Goal: Book appointment/travel/reservation

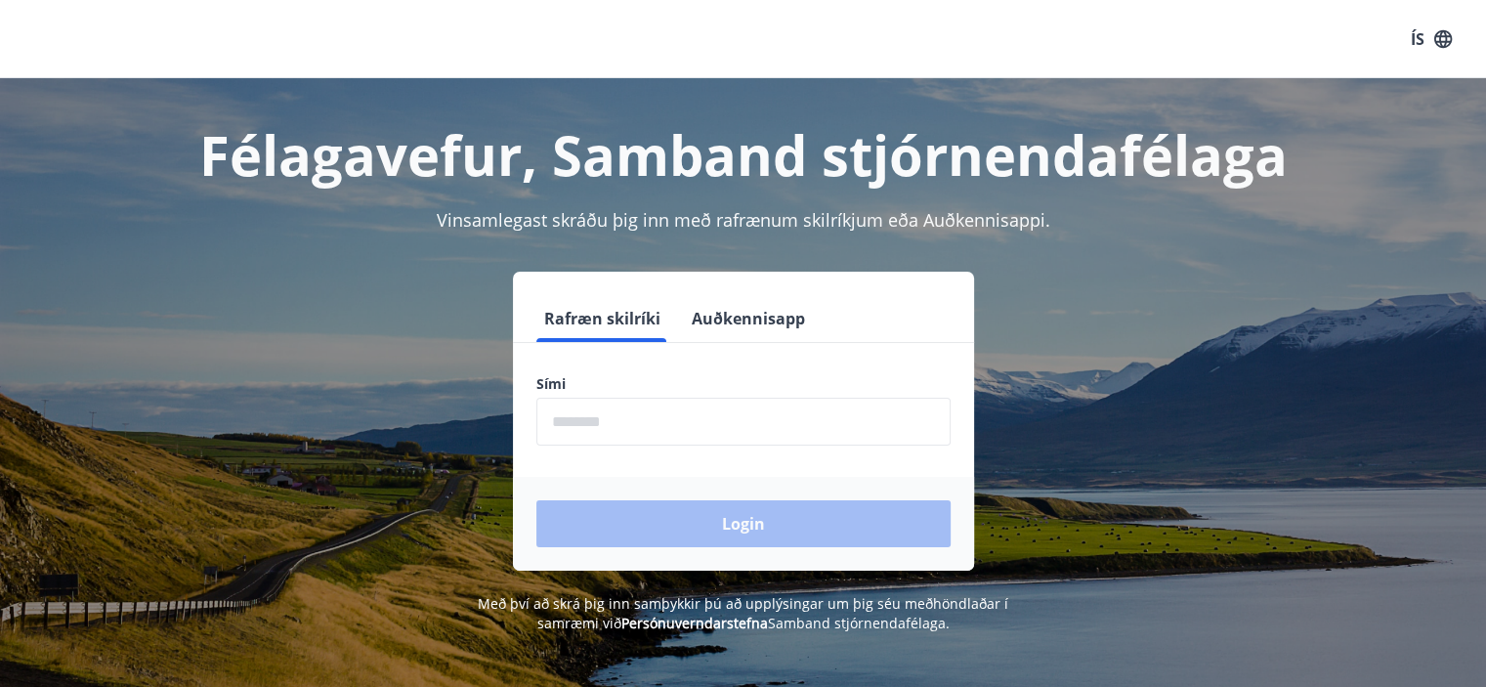
click at [715, 443] on input "phone" at bounding box center [743, 422] width 414 height 48
click at [666, 425] on input "phone" at bounding box center [743, 422] width 414 height 48
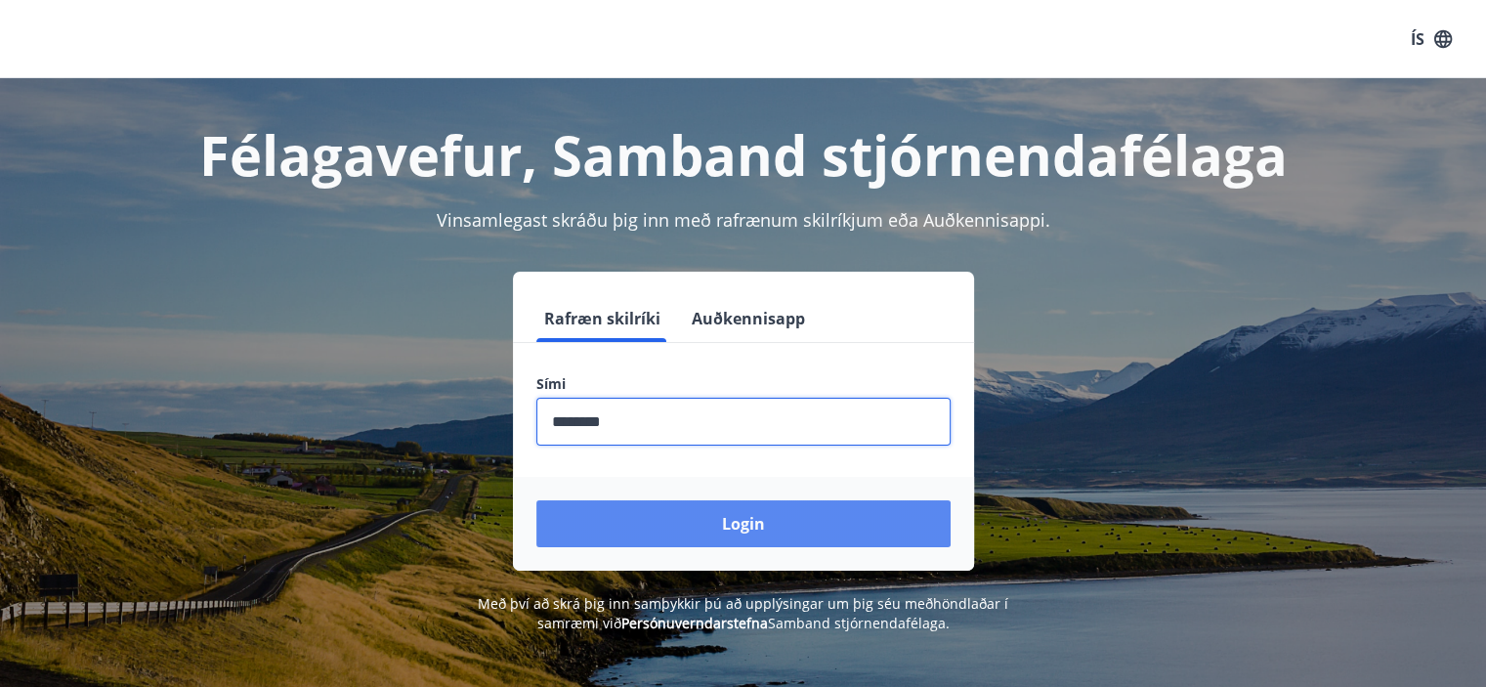
type input "********"
click at [654, 513] on button "Login" at bounding box center [743, 523] width 414 height 47
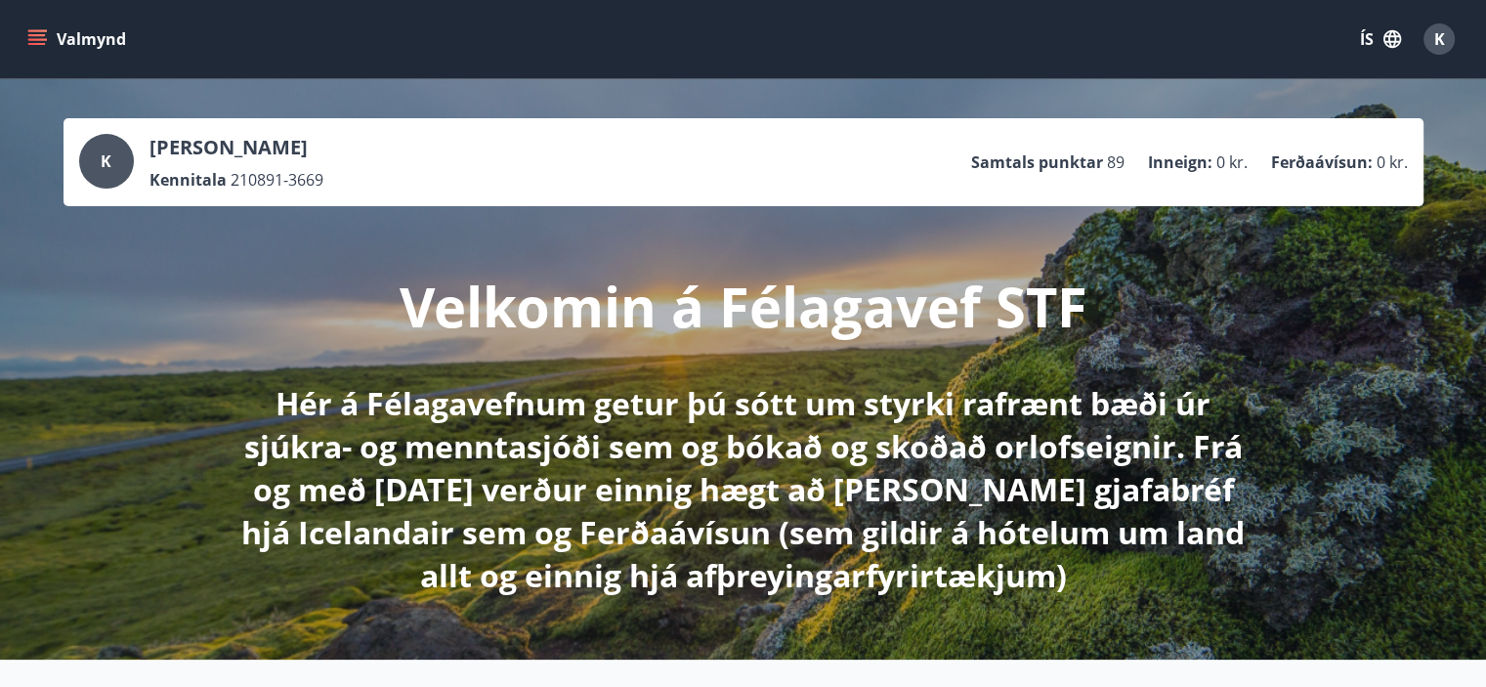
click at [36, 42] on icon "menu" at bounding box center [37, 39] width 20 height 20
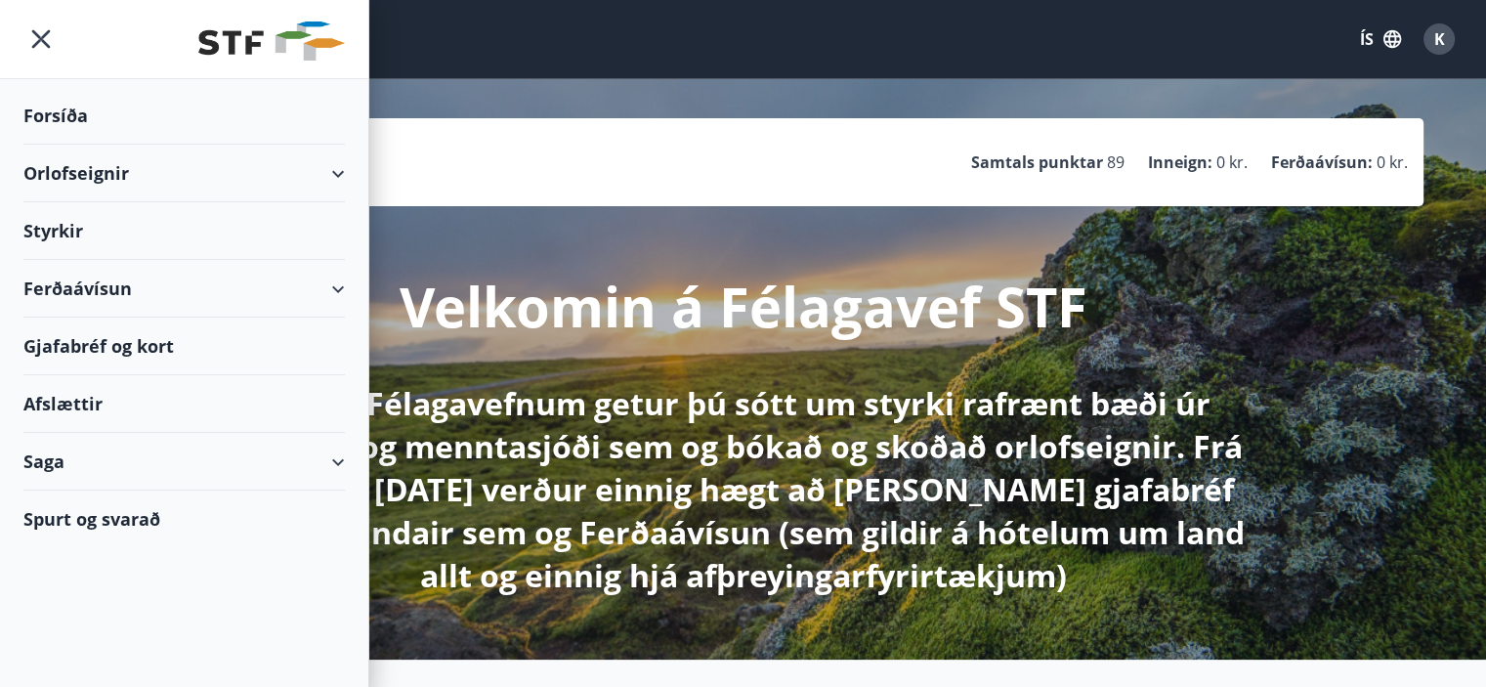
click at [130, 171] on div "Orlofseignir" at bounding box center [183, 174] width 321 height 58
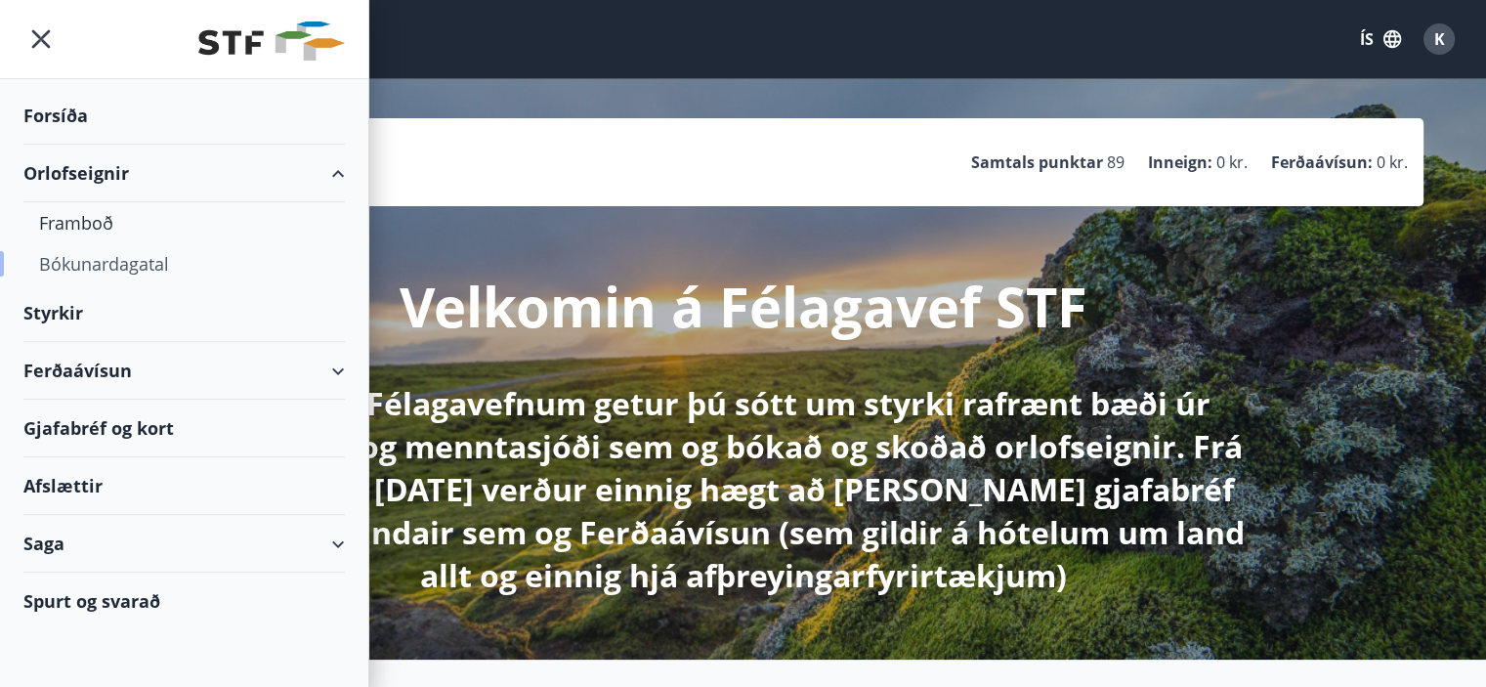
click at [161, 265] on div "Bókunardagatal" at bounding box center [184, 263] width 290 height 41
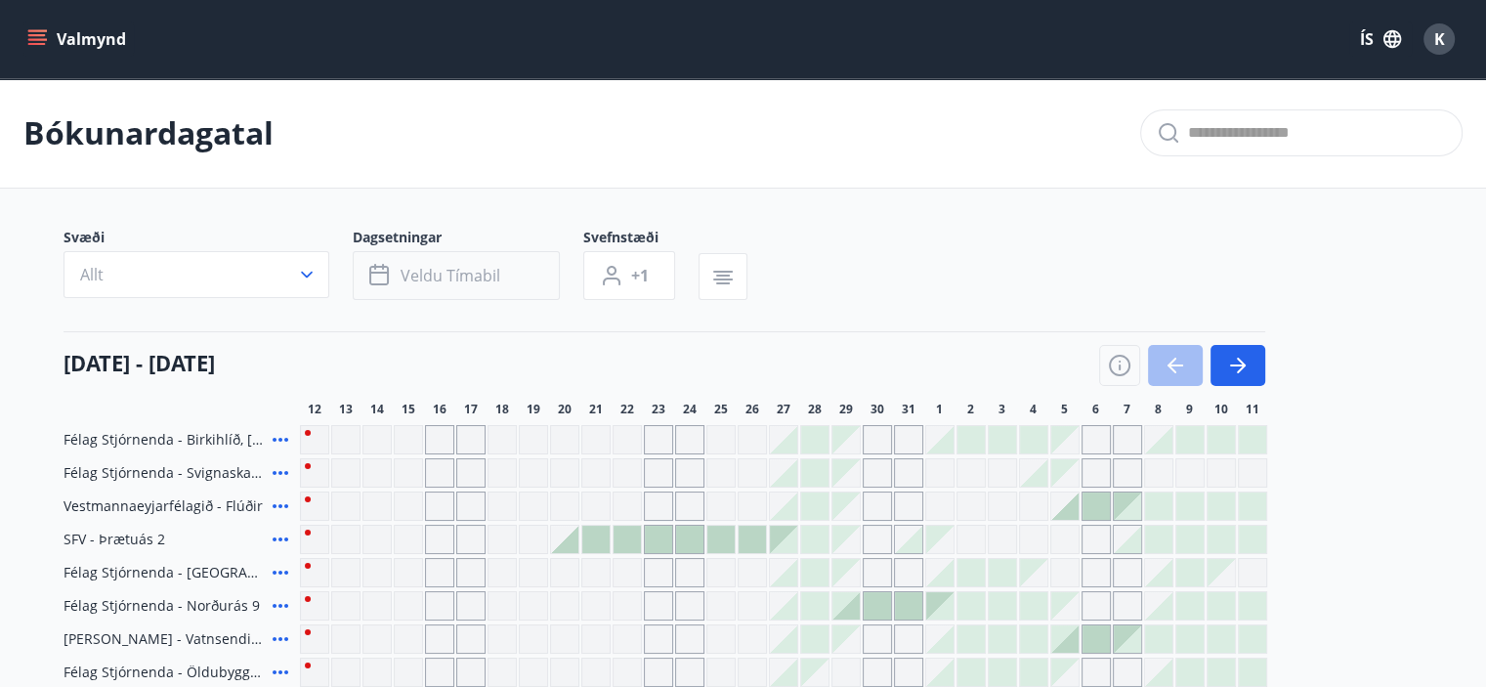
click at [402, 263] on button "Veldu tímabil" at bounding box center [456, 275] width 207 height 49
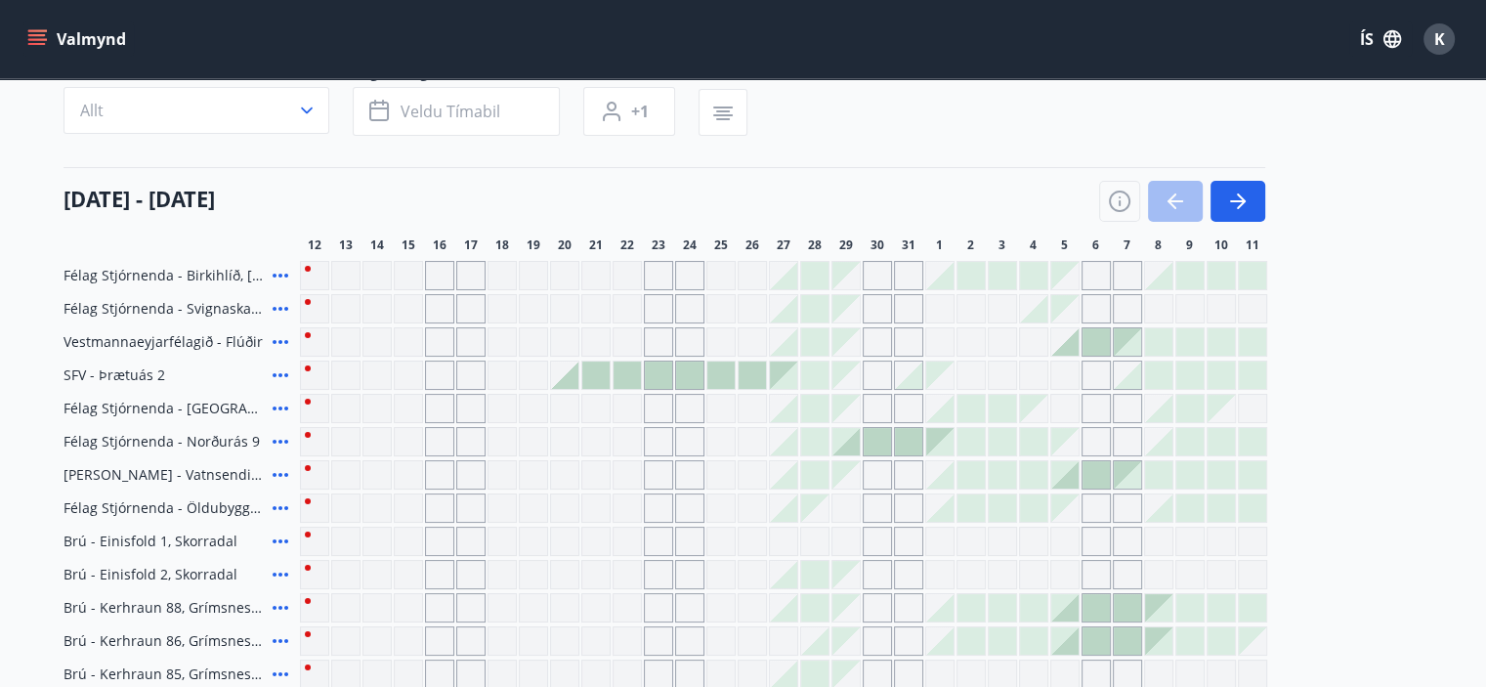
scroll to position [182, 0]
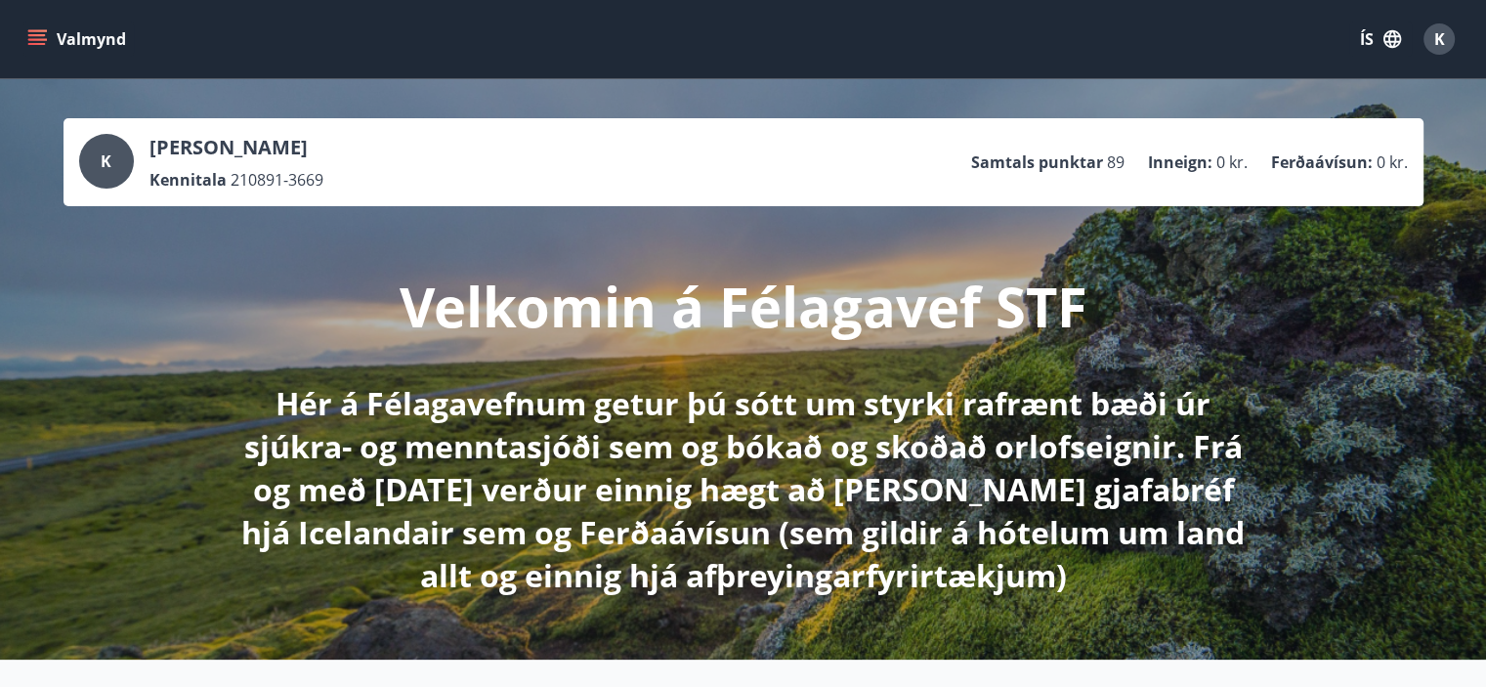
click at [49, 44] on button "Valmynd" at bounding box center [78, 38] width 110 height 35
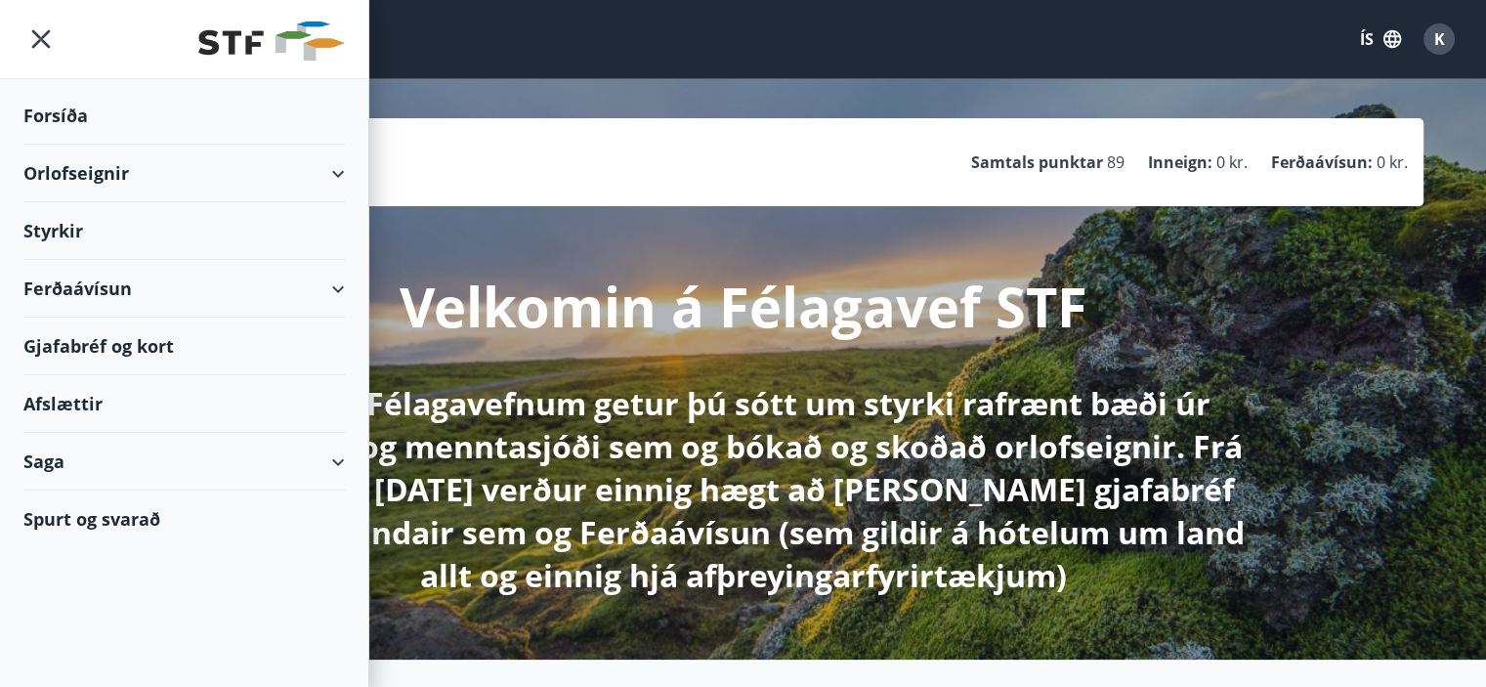
click at [133, 169] on div "Orlofseignir" at bounding box center [183, 174] width 321 height 58
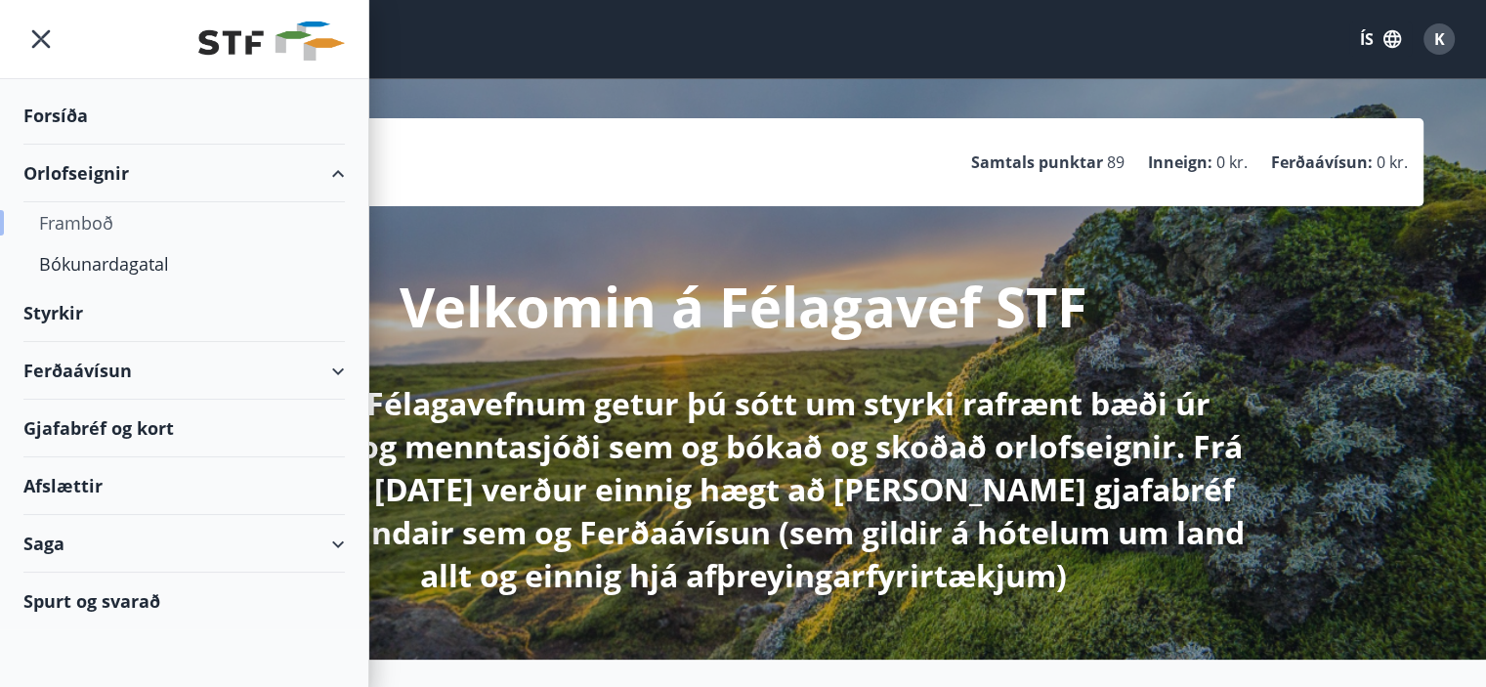
click at [109, 222] on div "Framboð" at bounding box center [184, 222] width 290 height 41
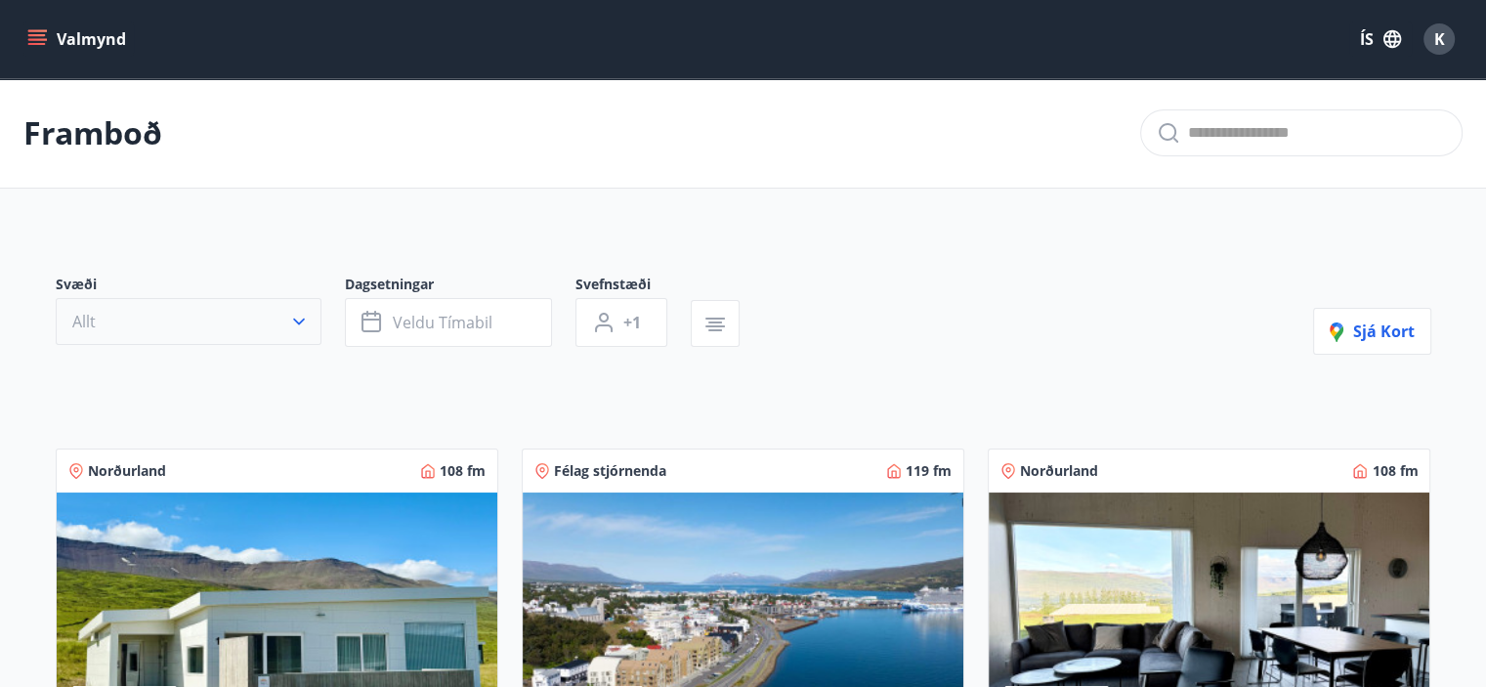
click at [255, 319] on button "Allt" at bounding box center [189, 321] width 266 height 47
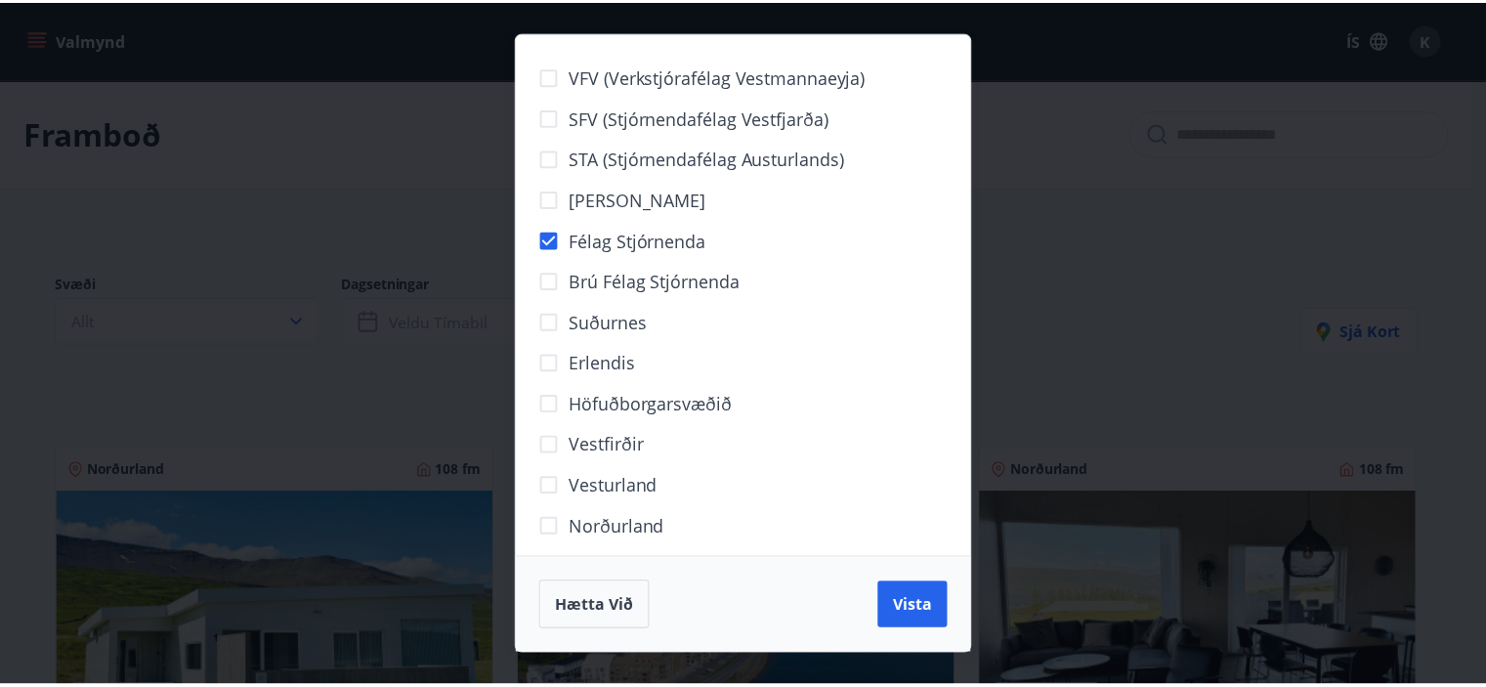
scroll to position [94, 0]
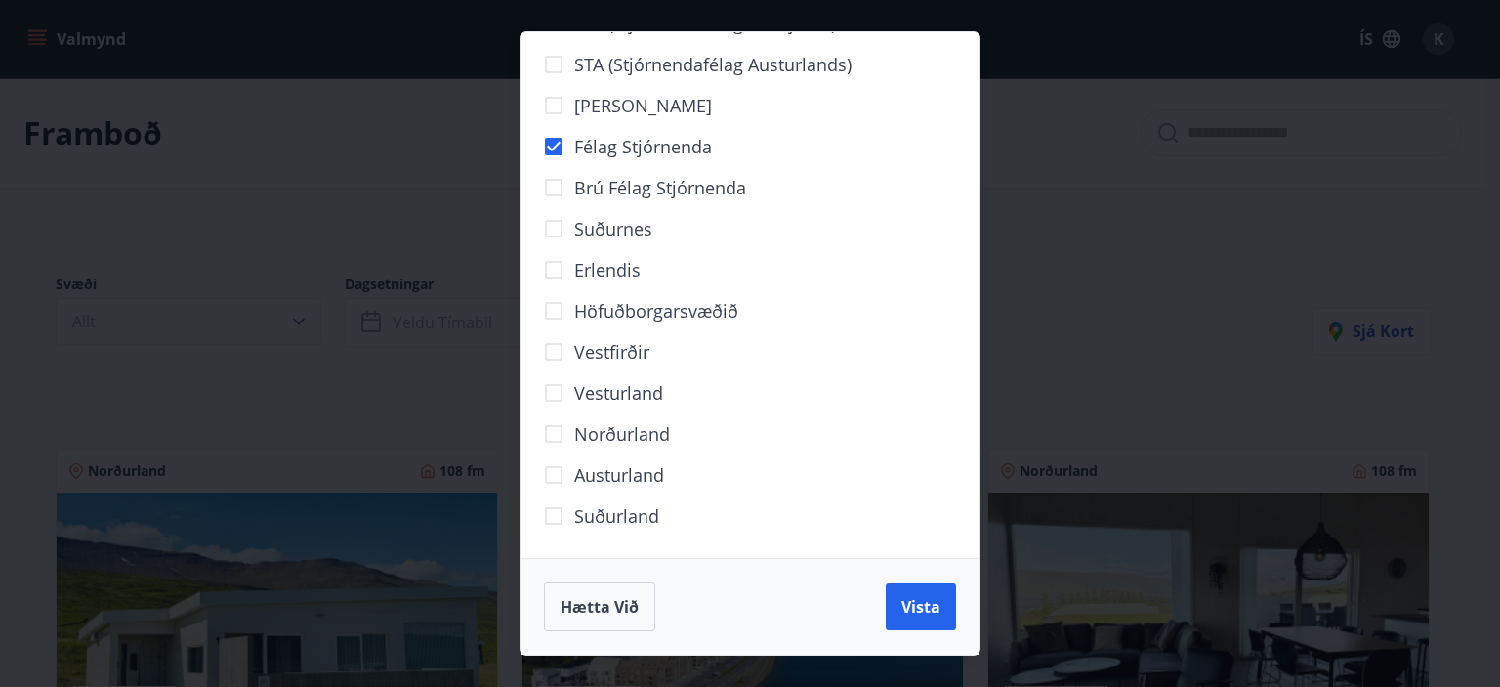
click at [633, 456] on label "Austurland" at bounding box center [598, 474] width 131 height 41
click at [648, 425] on span "Norðurland" at bounding box center [622, 433] width 96 height 25
click at [607, 472] on span "Austurland" at bounding box center [619, 474] width 90 height 25
click at [911, 608] on span "Vista" at bounding box center [921, 606] width 39 height 21
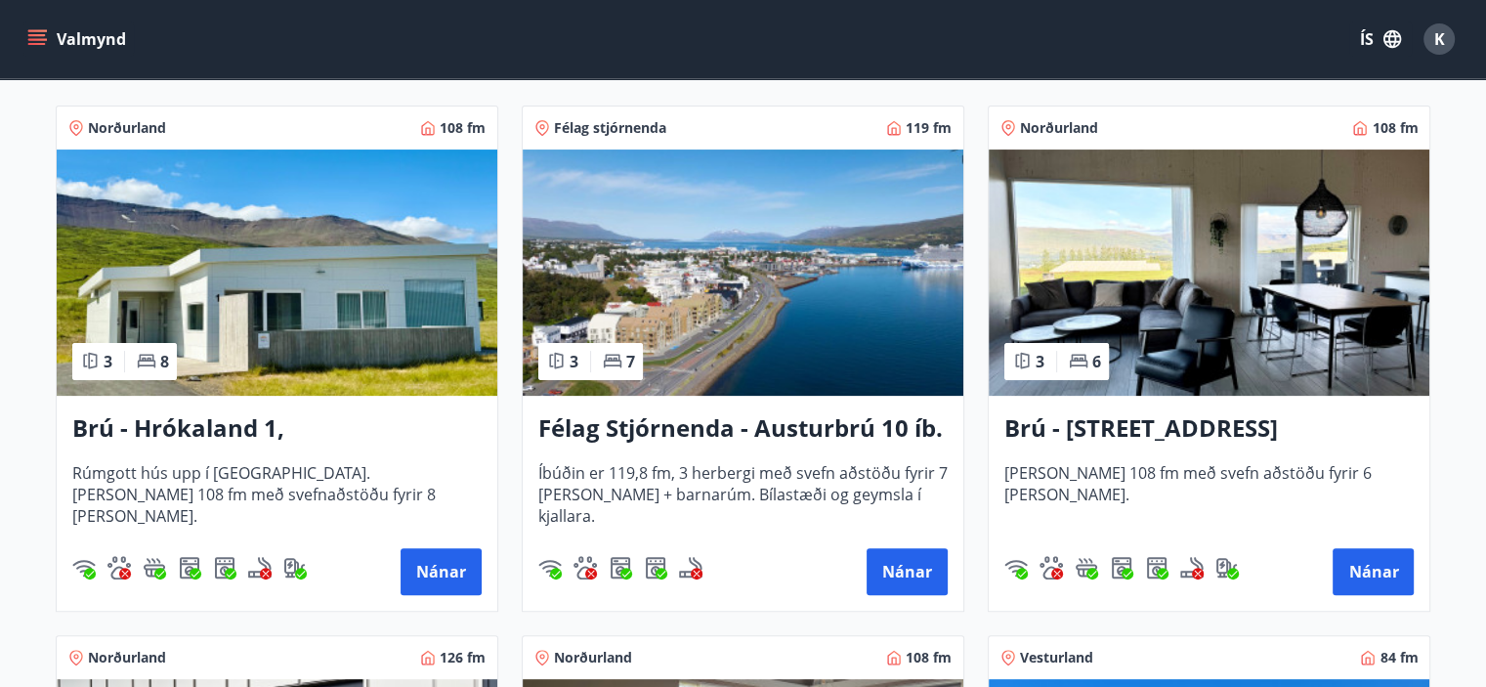
scroll to position [366, 0]
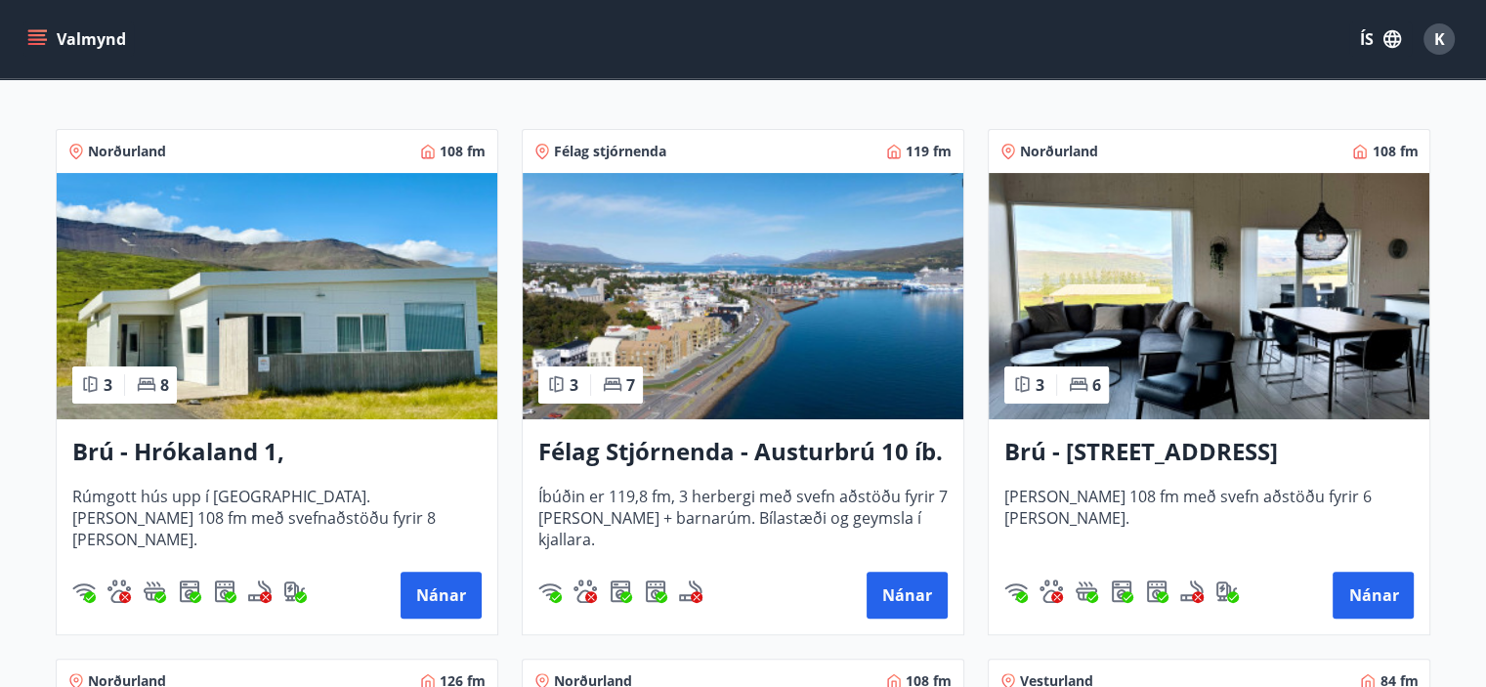
click at [314, 443] on h3 "Brú - Hrókaland 1, [GEOGRAPHIC_DATA]" at bounding box center [276, 452] width 409 height 35
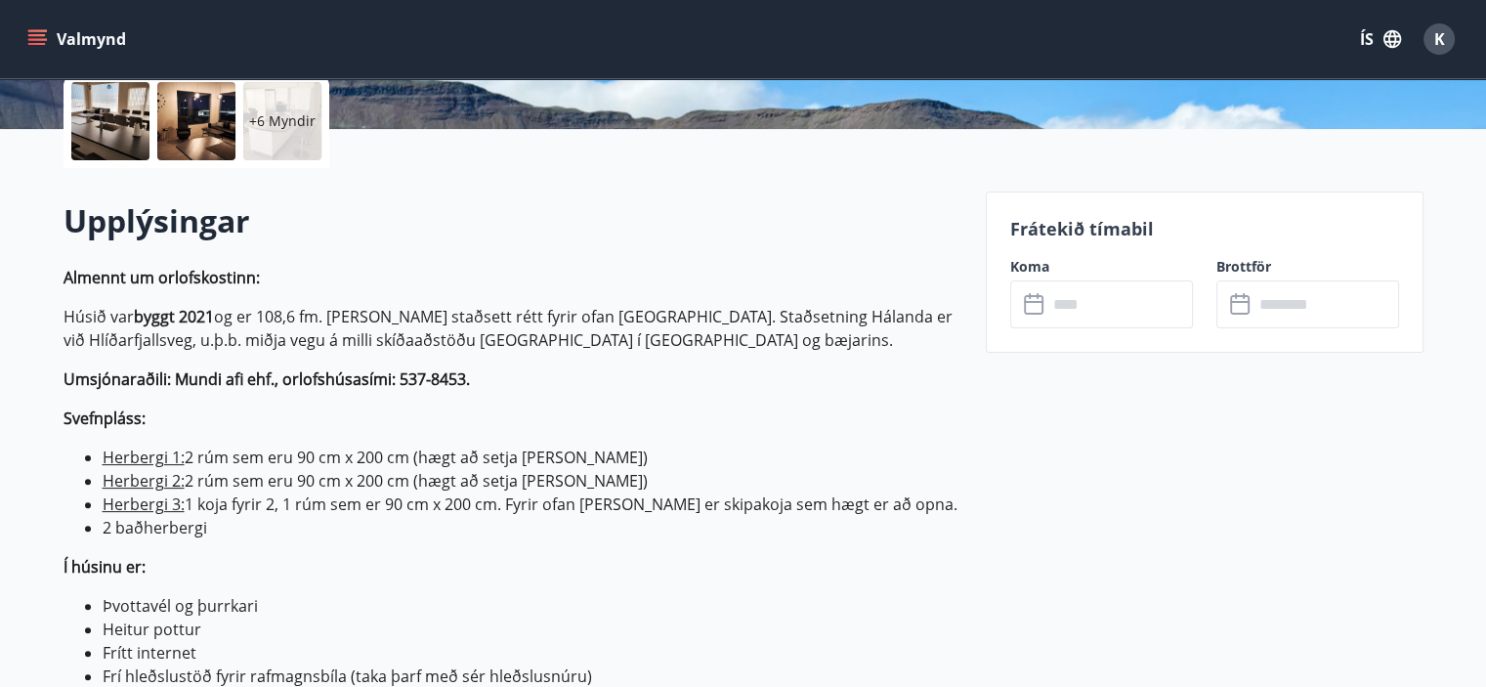
scroll to position [459, 0]
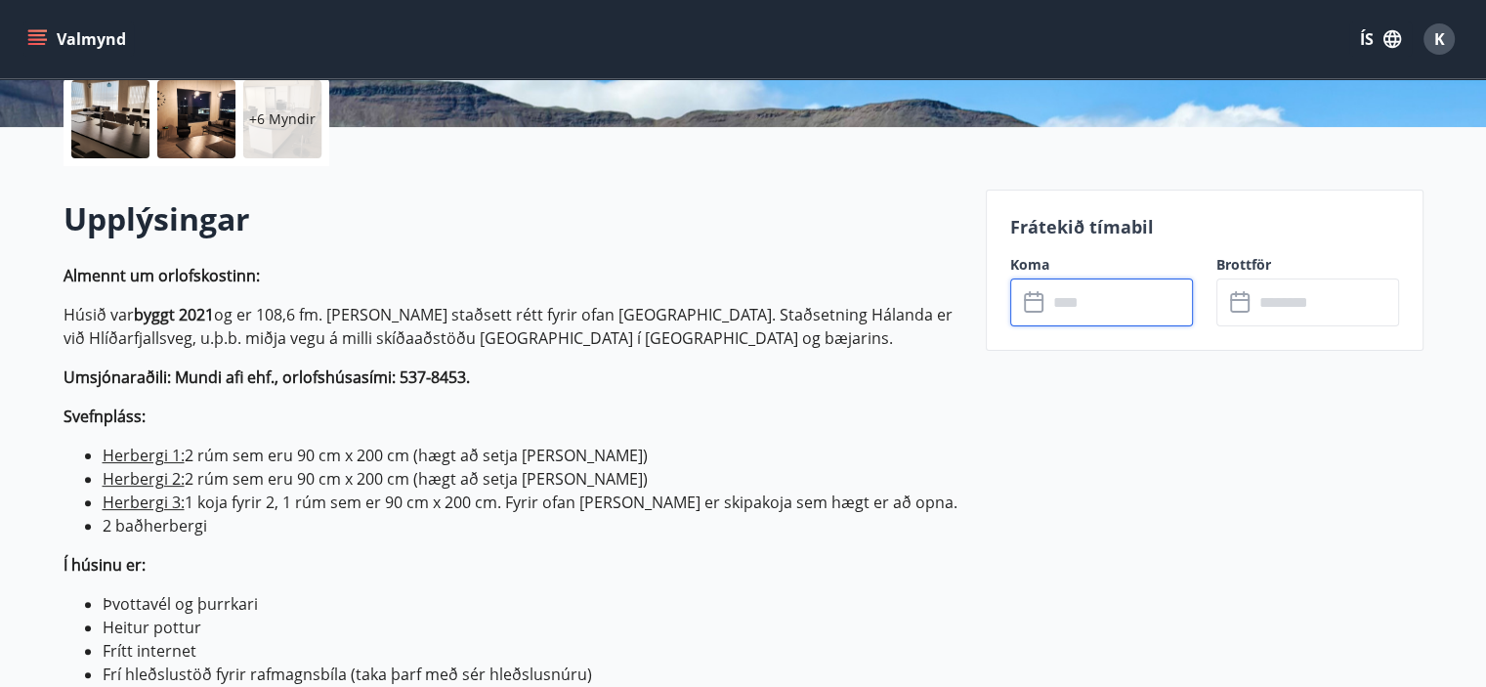
click at [1078, 316] on input "text" at bounding box center [1120, 302] width 146 height 48
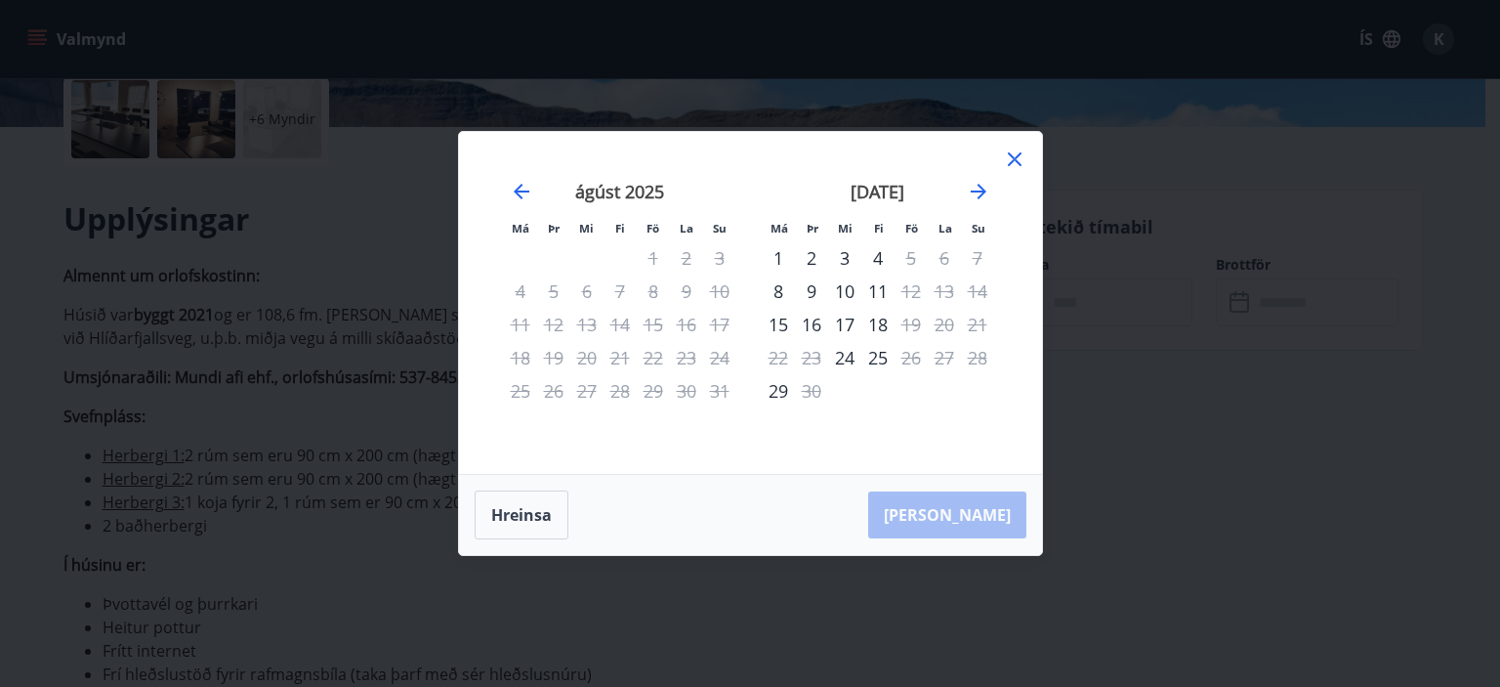
click at [655, 359] on div "22" at bounding box center [653, 357] width 33 height 33
click at [1013, 161] on icon at bounding box center [1014, 158] width 23 height 23
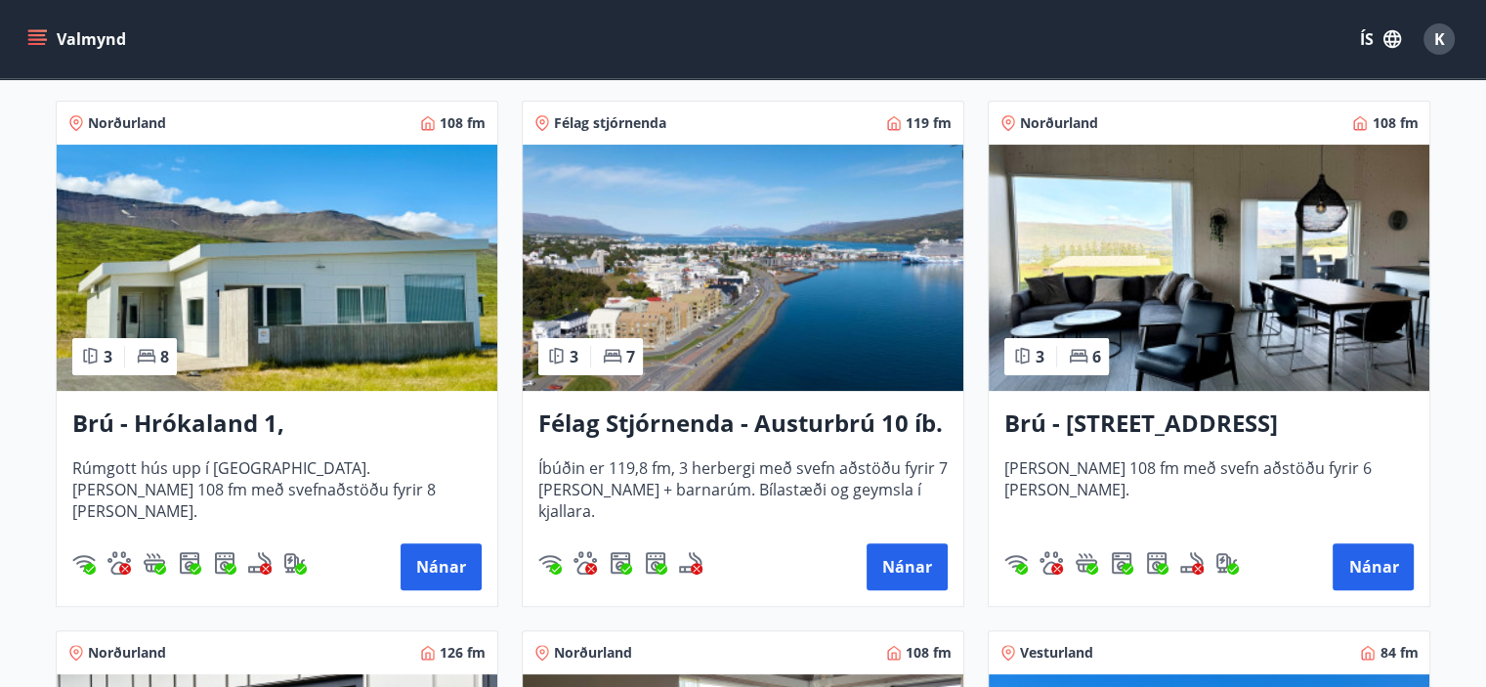
scroll to position [399, 0]
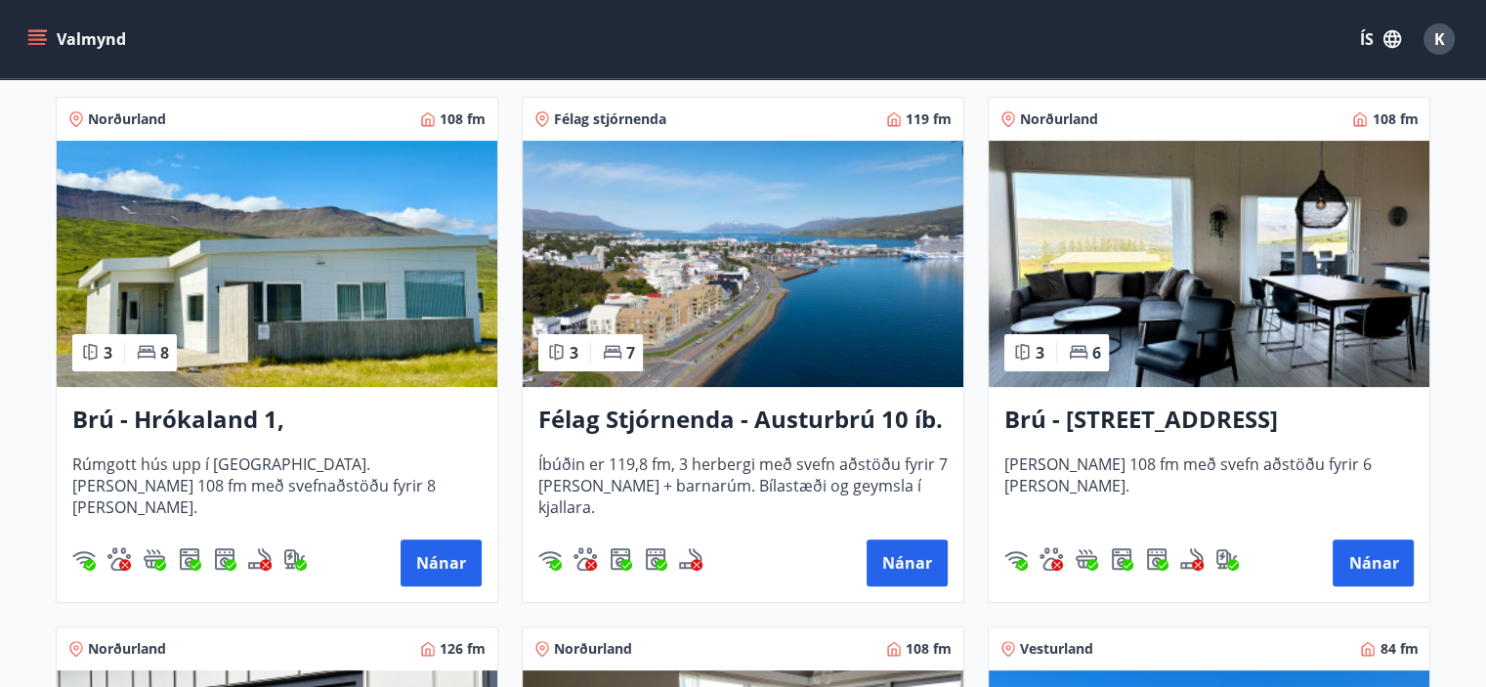
click at [1141, 326] on img at bounding box center [1209, 264] width 441 height 246
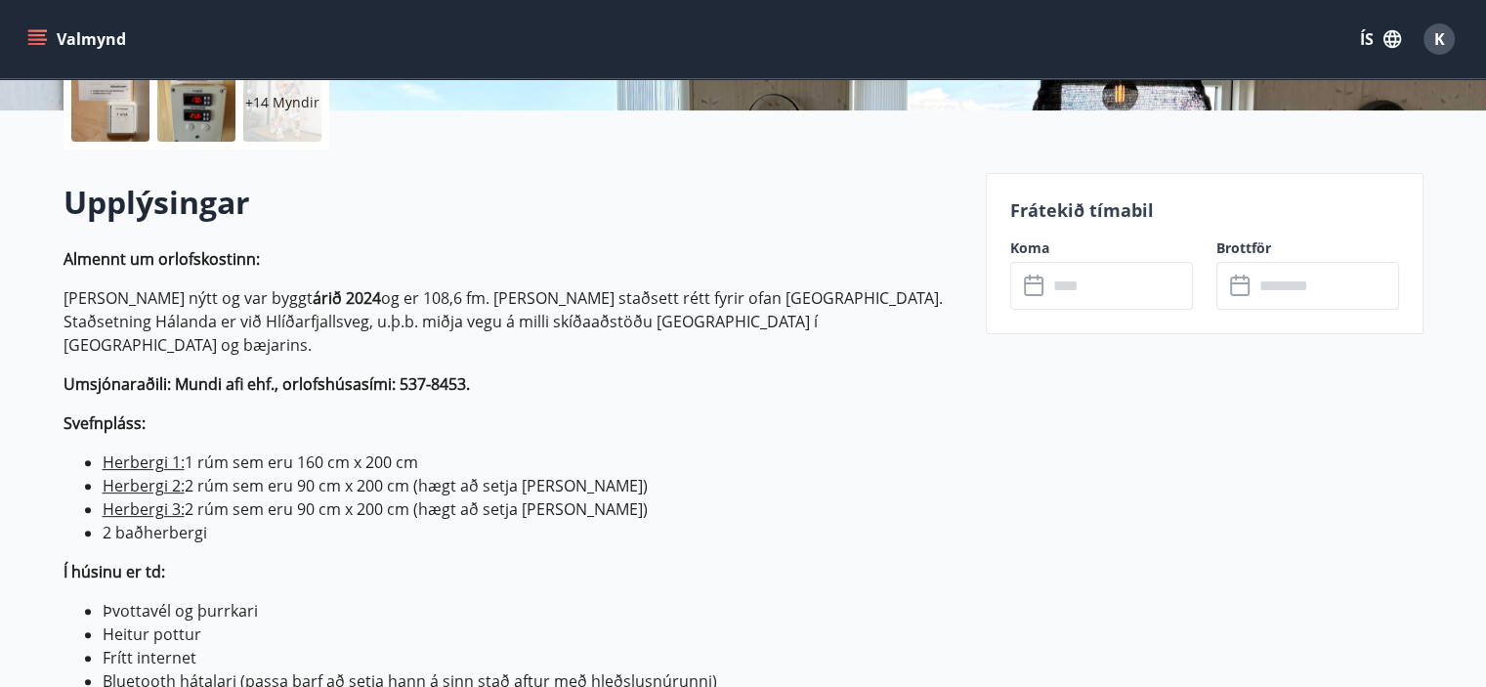
scroll to position [477, 0]
click at [1078, 302] on input "text" at bounding box center [1120, 285] width 146 height 48
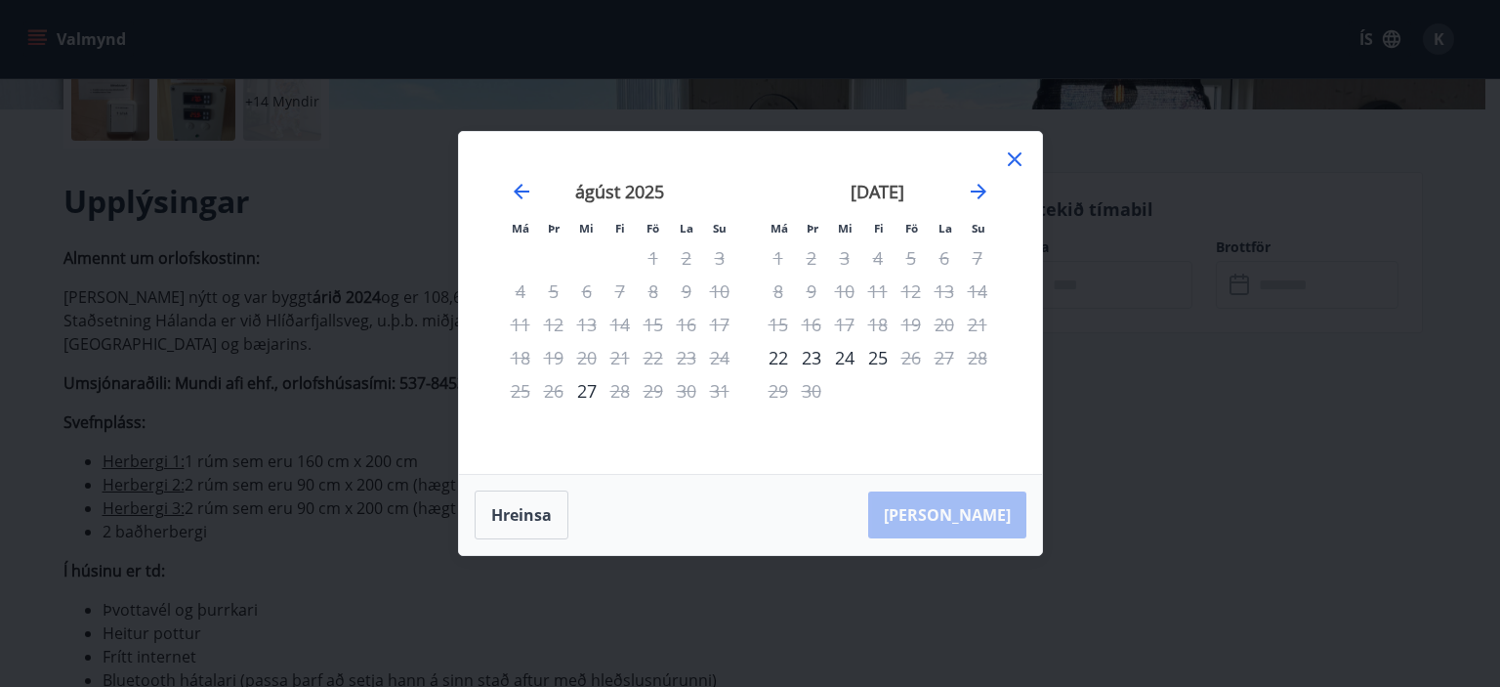
click at [1013, 165] on icon at bounding box center [1014, 158] width 23 height 23
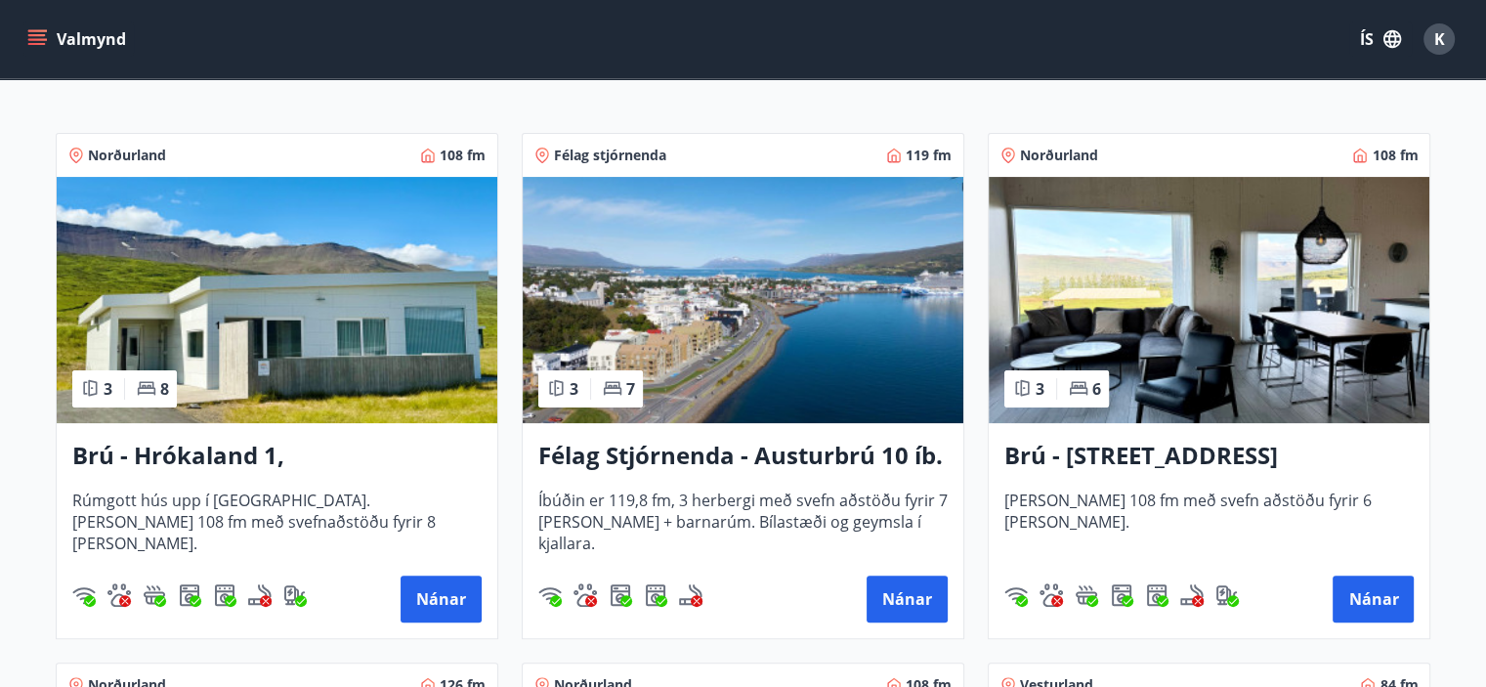
scroll to position [371, 0]
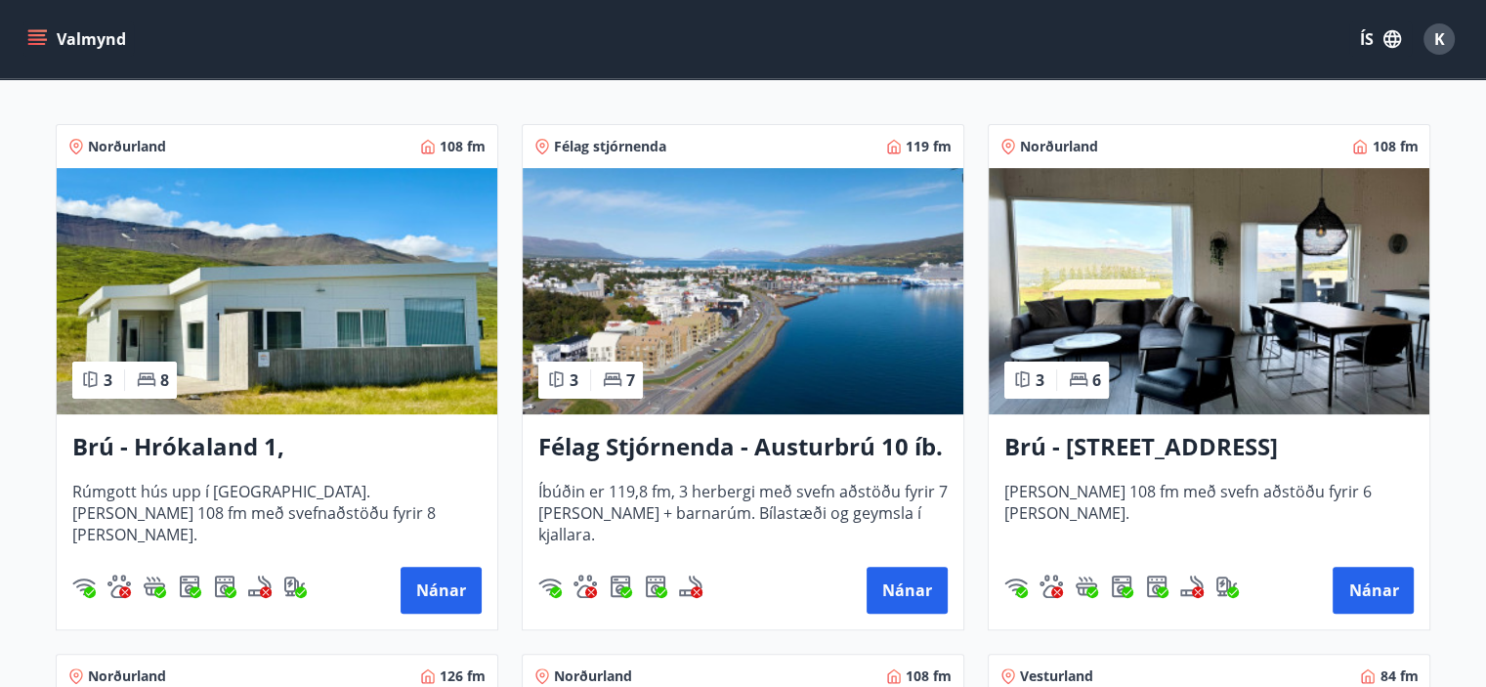
click at [820, 359] on img at bounding box center [743, 291] width 441 height 246
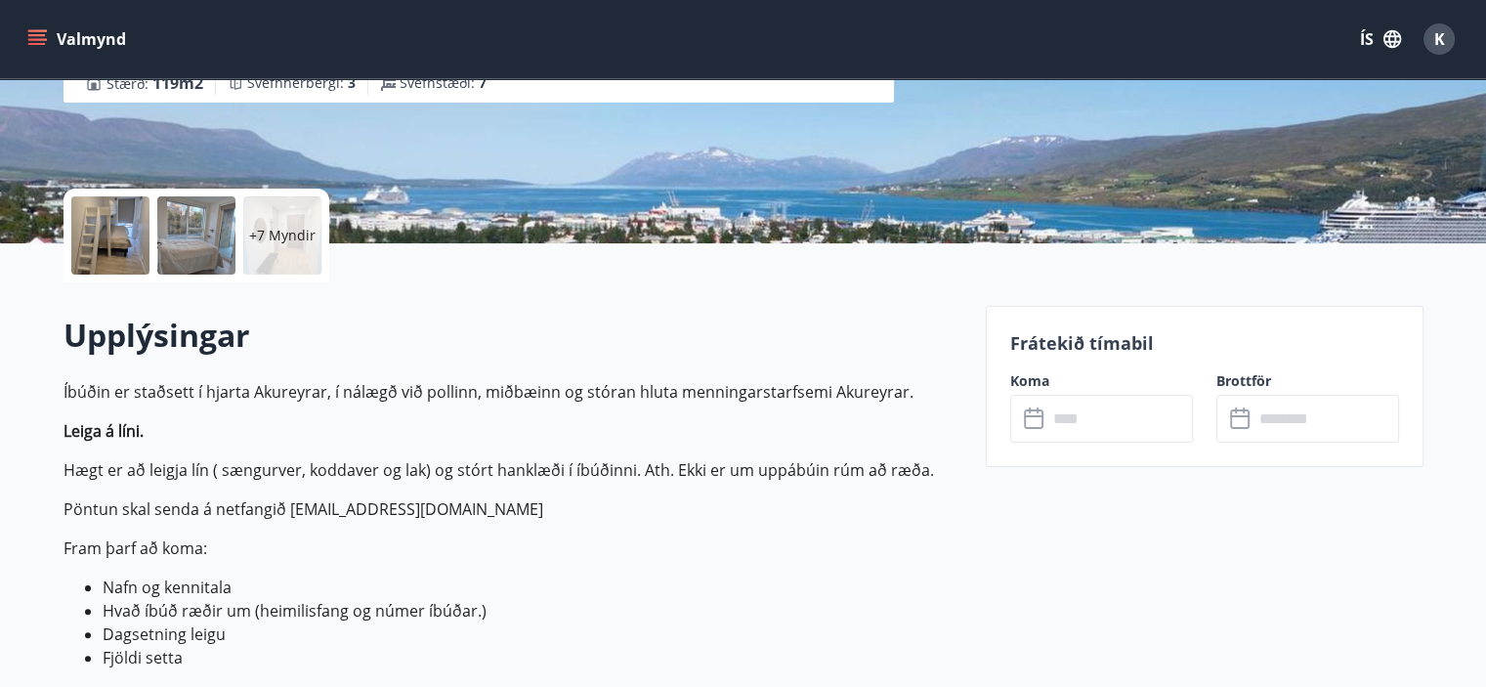
scroll to position [383, 0]
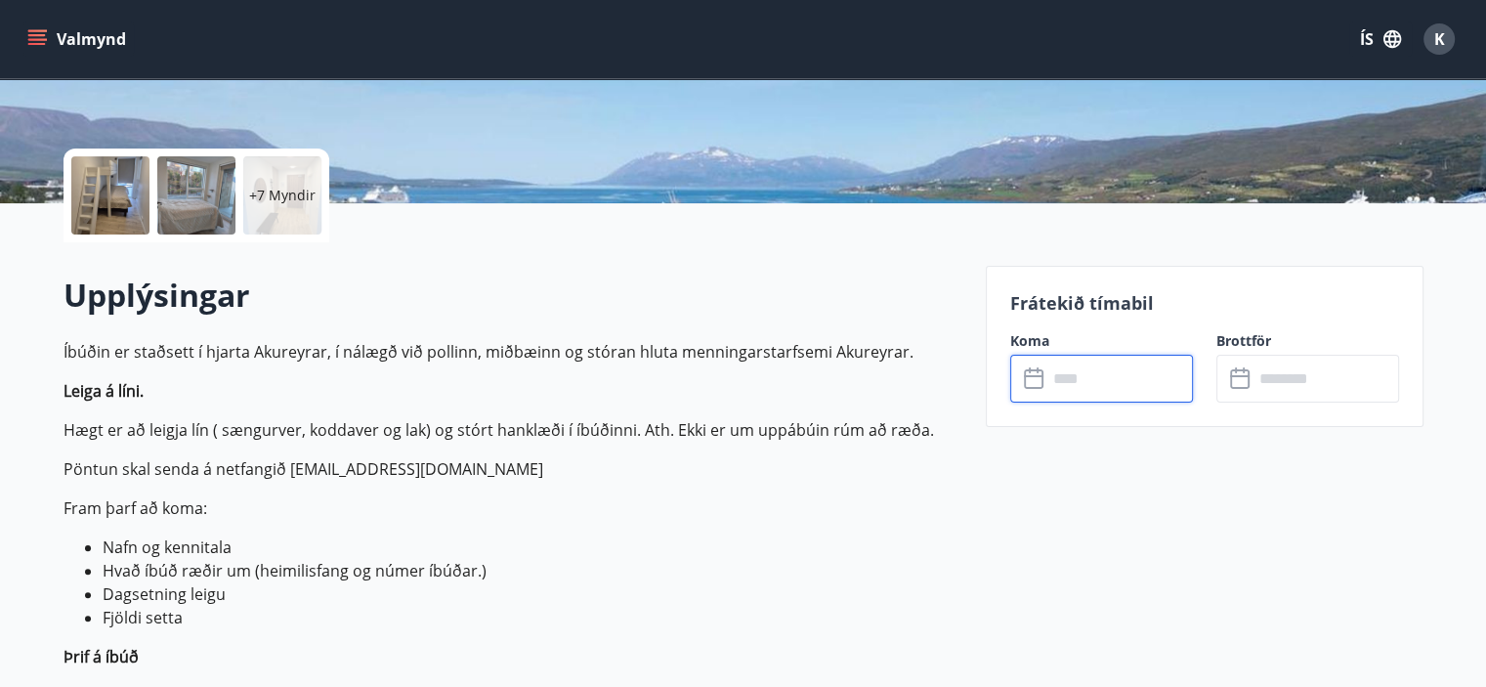
click at [1059, 378] on input "text" at bounding box center [1120, 379] width 146 height 48
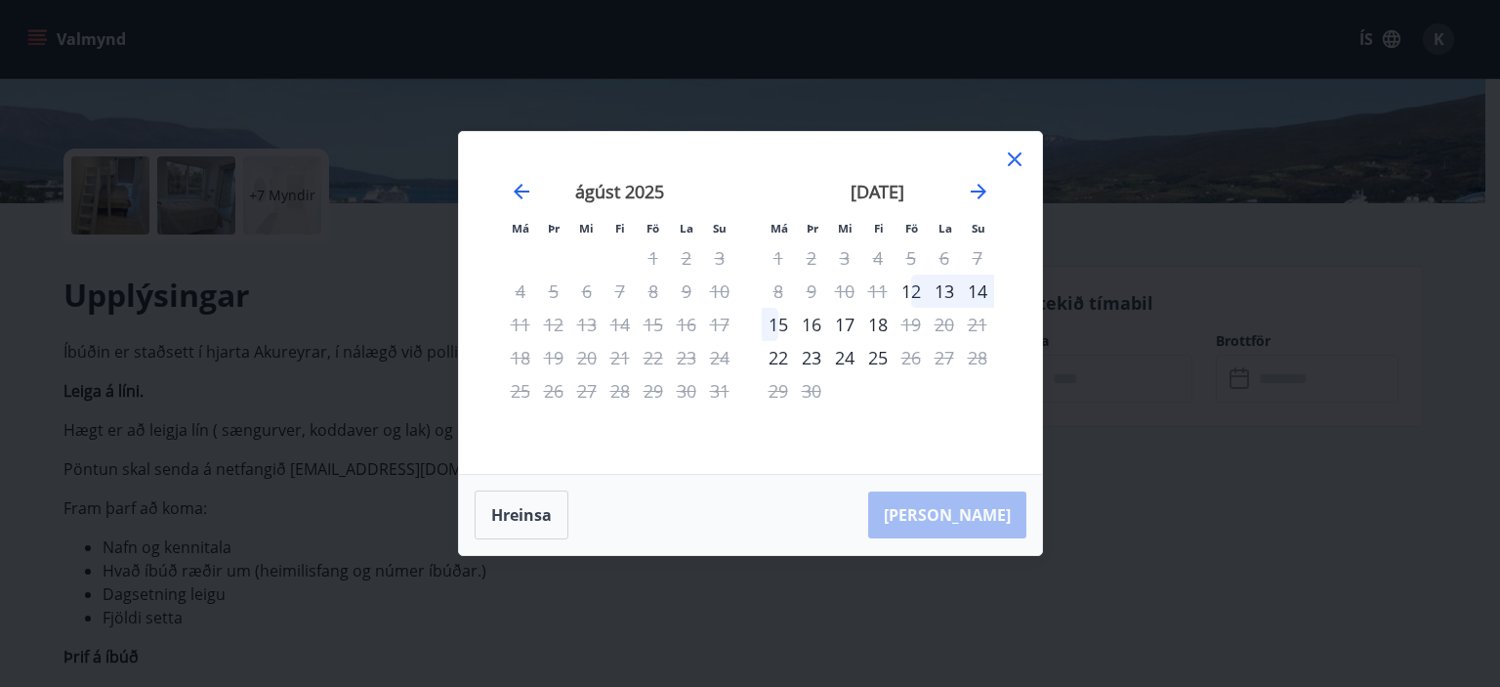
click at [1017, 167] on icon at bounding box center [1014, 158] width 23 height 23
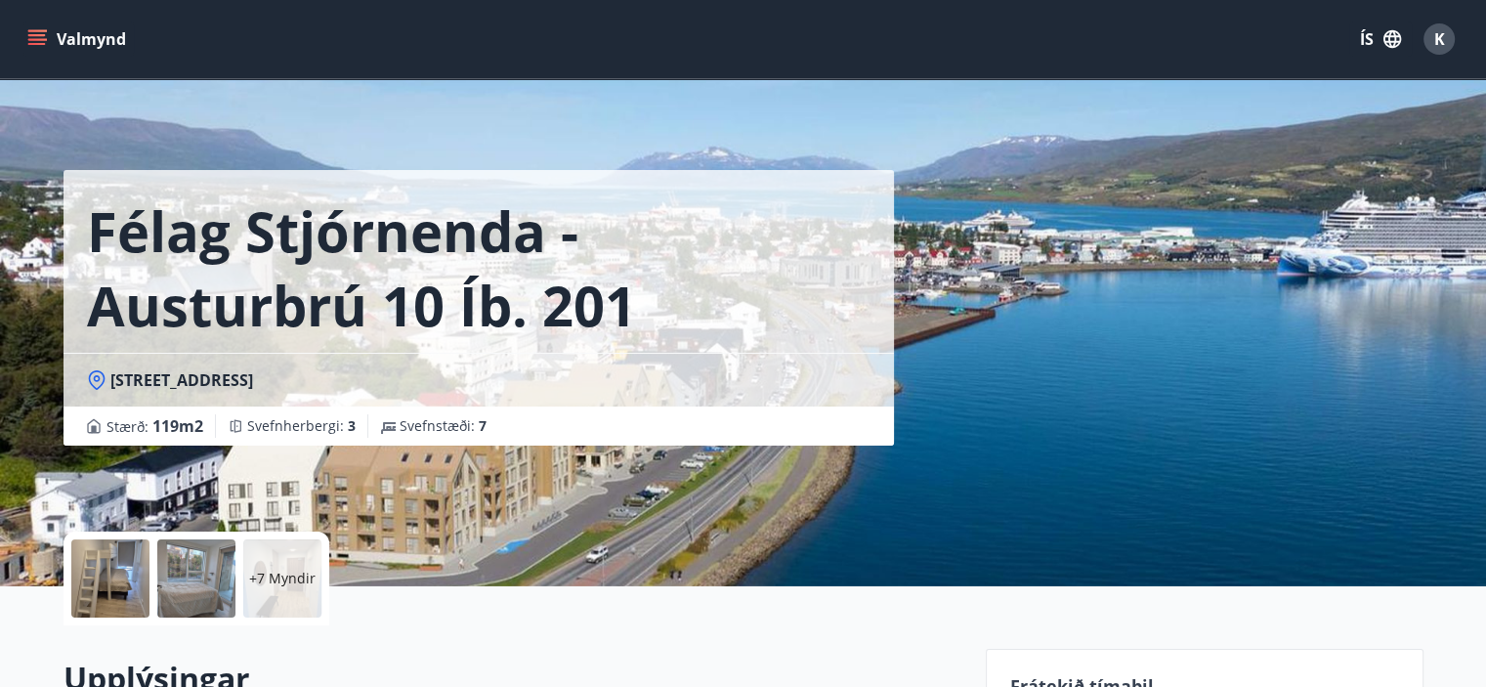
scroll to position [89, 0]
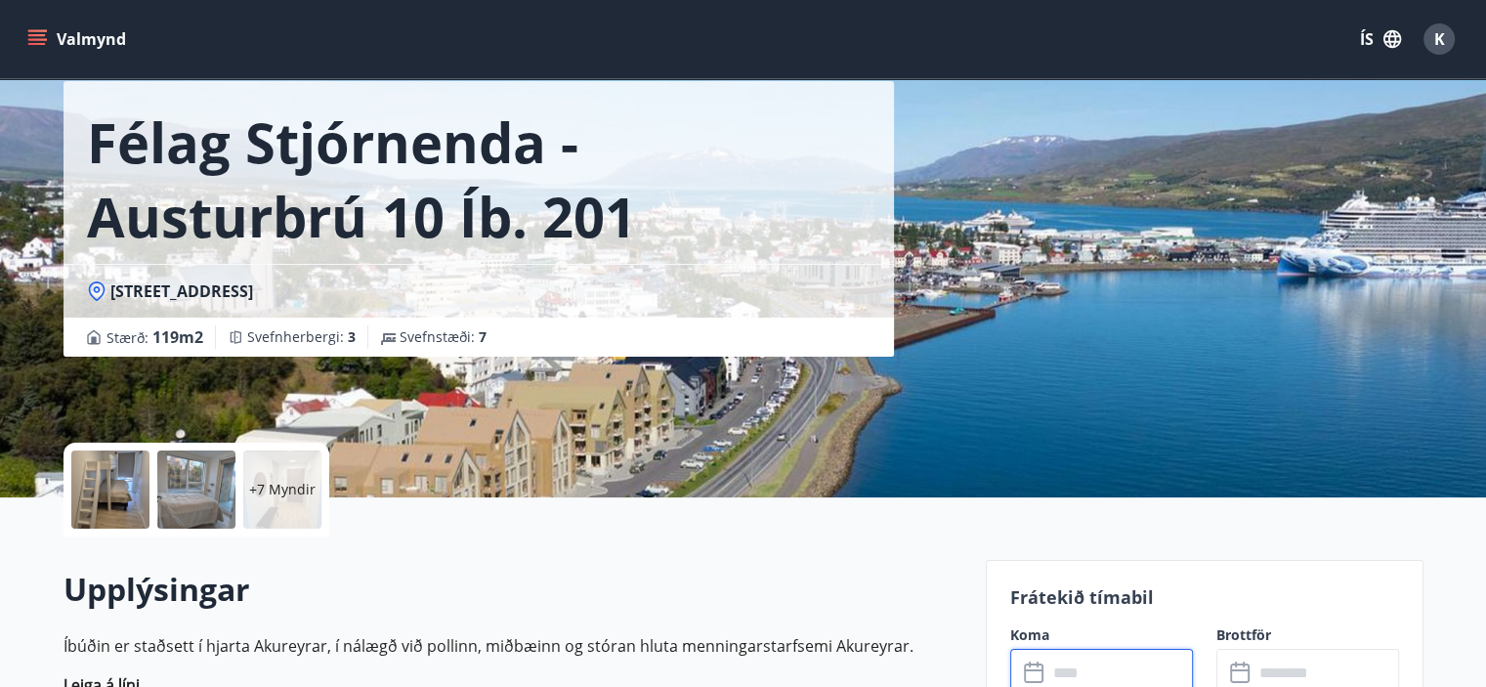
click at [129, 511] on div at bounding box center [110, 489] width 78 height 78
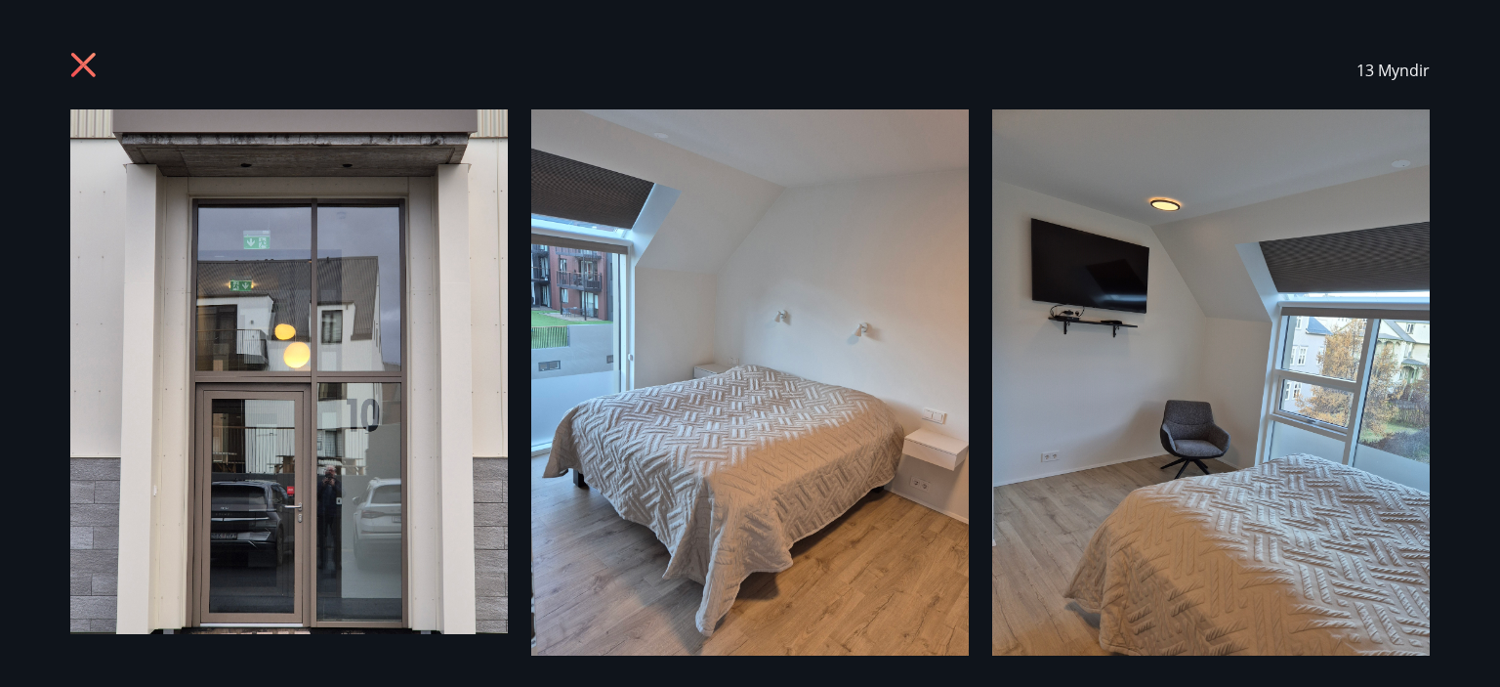
click at [84, 65] on icon at bounding box center [83, 65] width 24 height 24
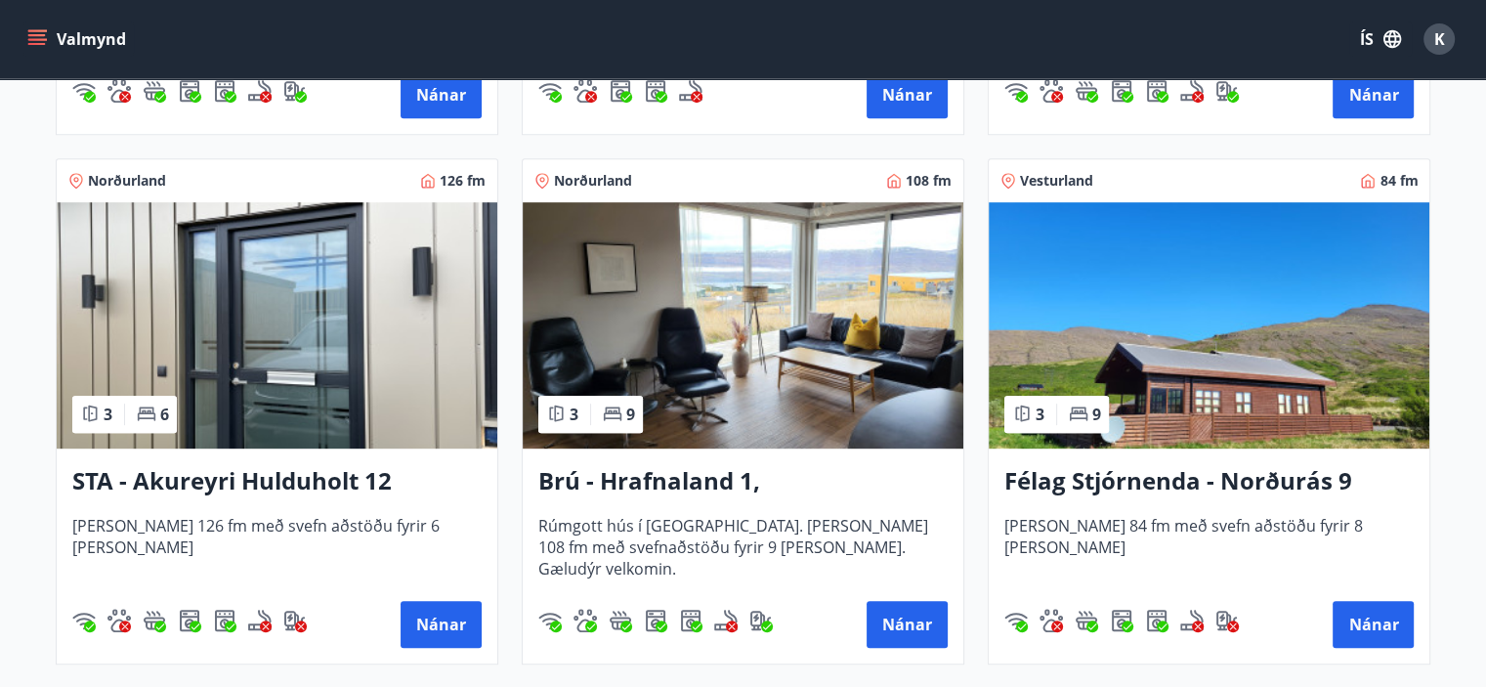
scroll to position [867, 0]
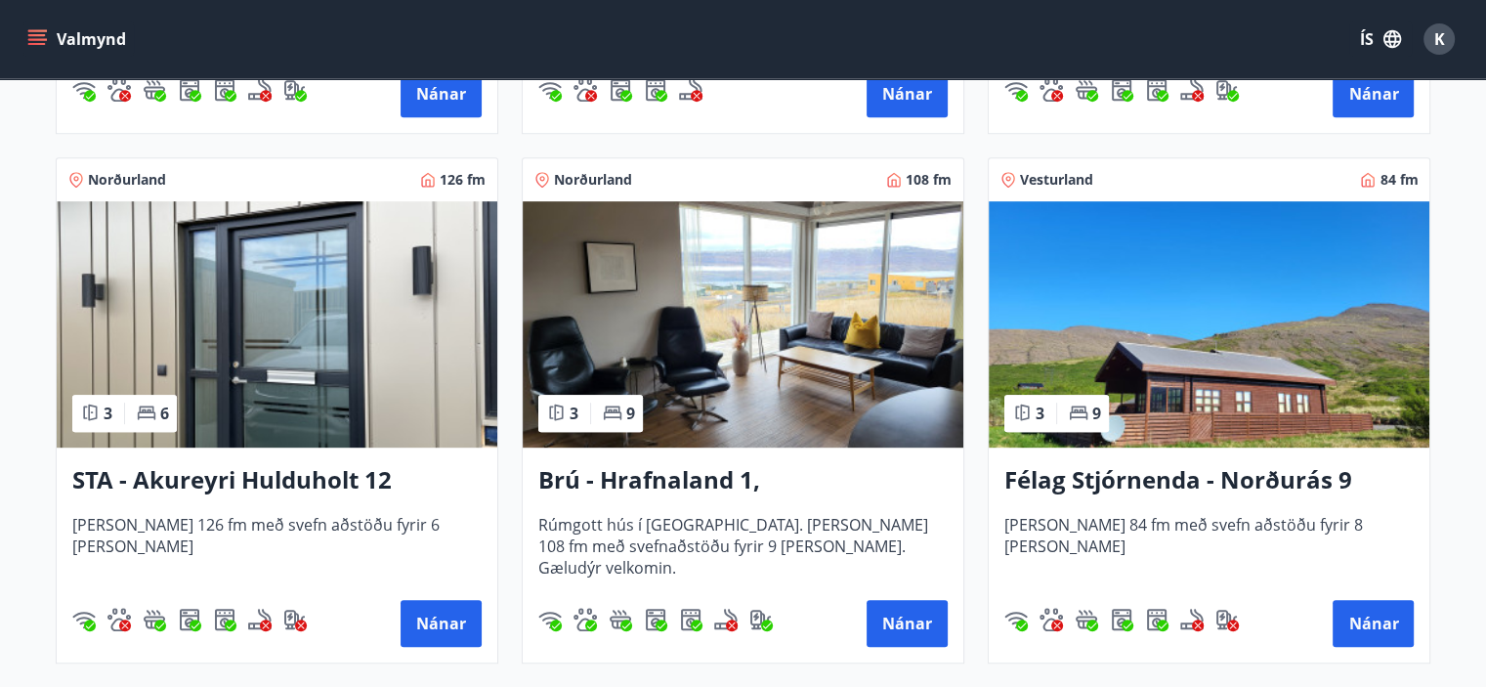
click at [770, 381] on img at bounding box center [743, 324] width 441 height 246
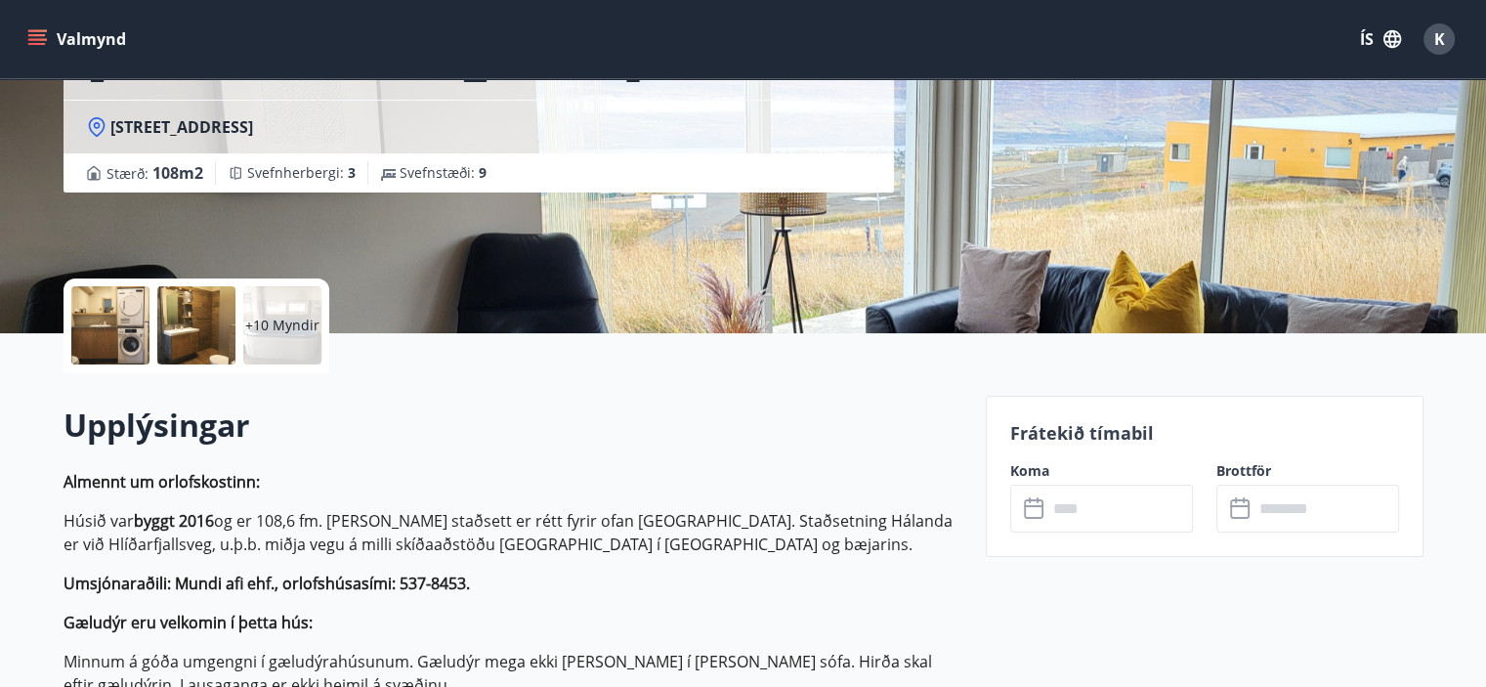
scroll to position [258, 0]
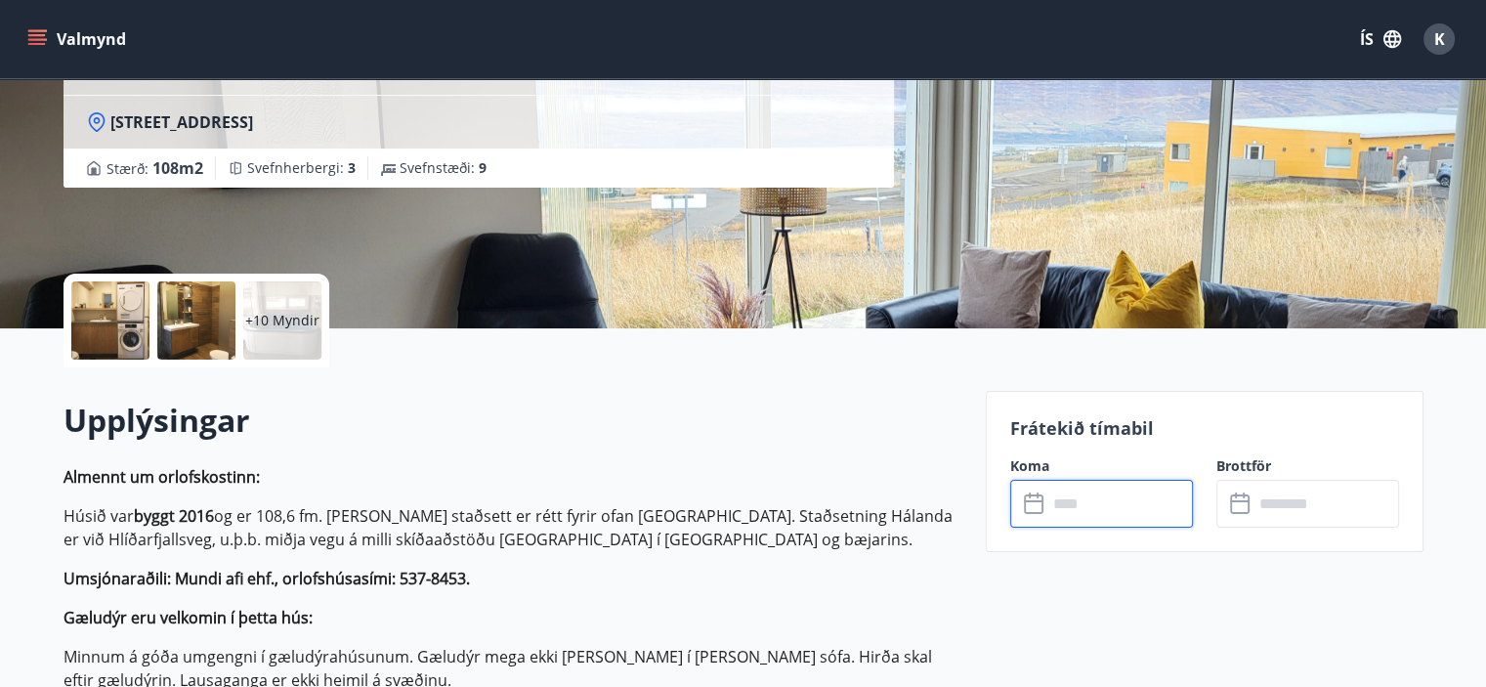
click at [1092, 514] on input "text" at bounding box center [1120, 504] width 146 height 48
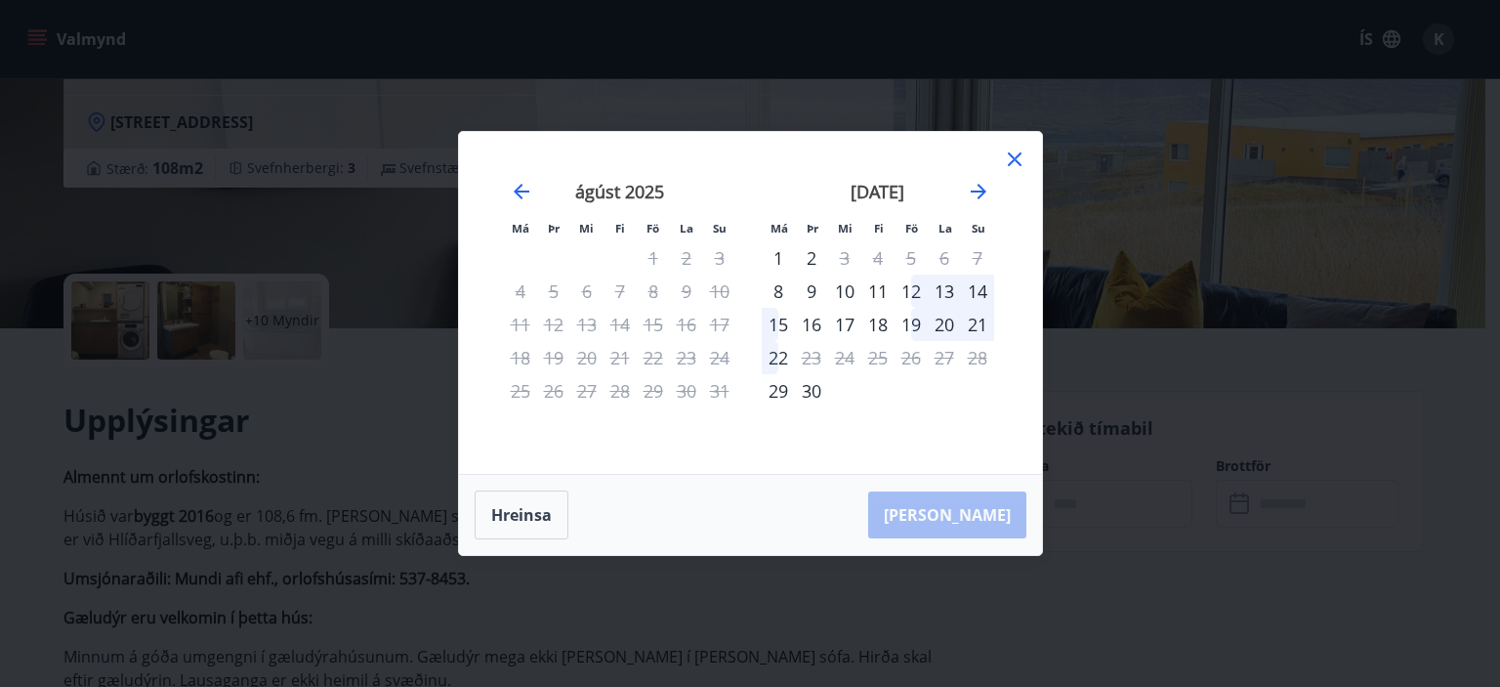
click at [1012, 166] on icon at bounding box center [1014, 158] width 23 height 23
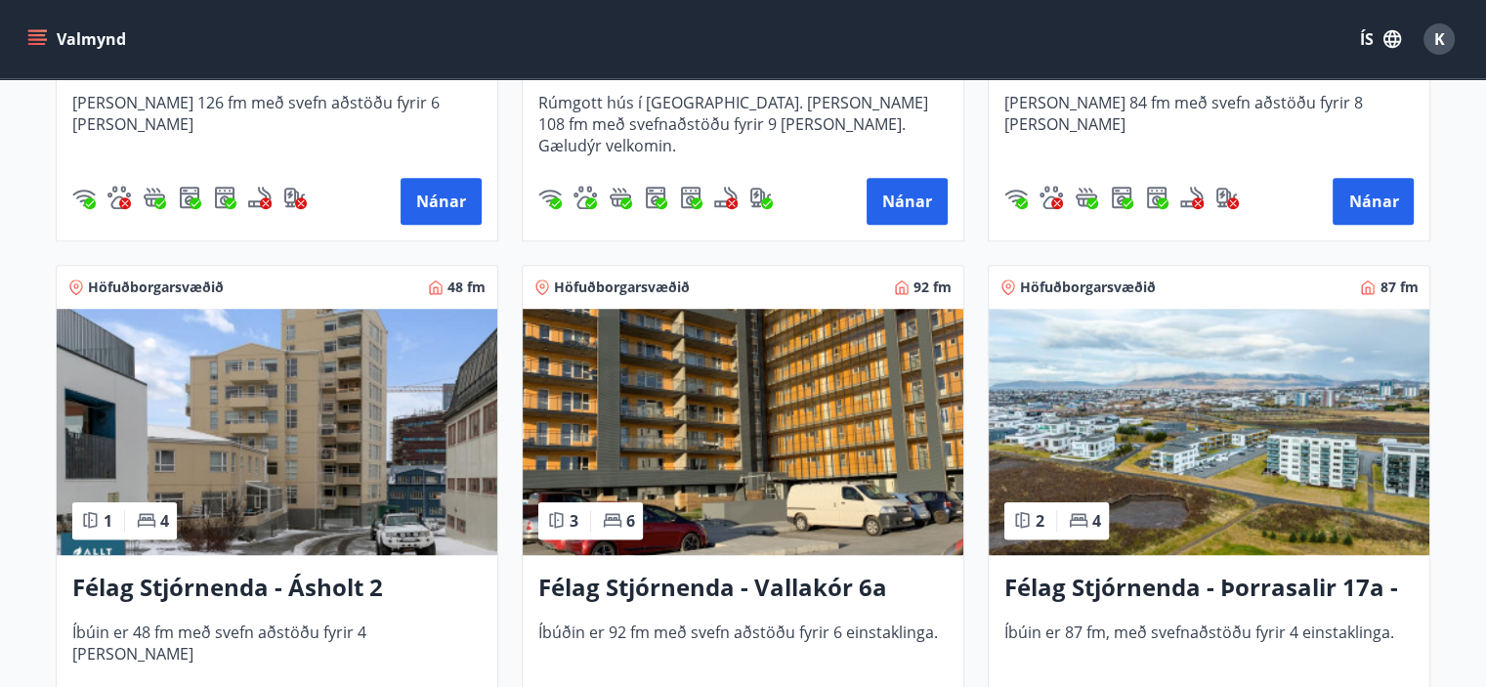
scroll to position [1291, 0]
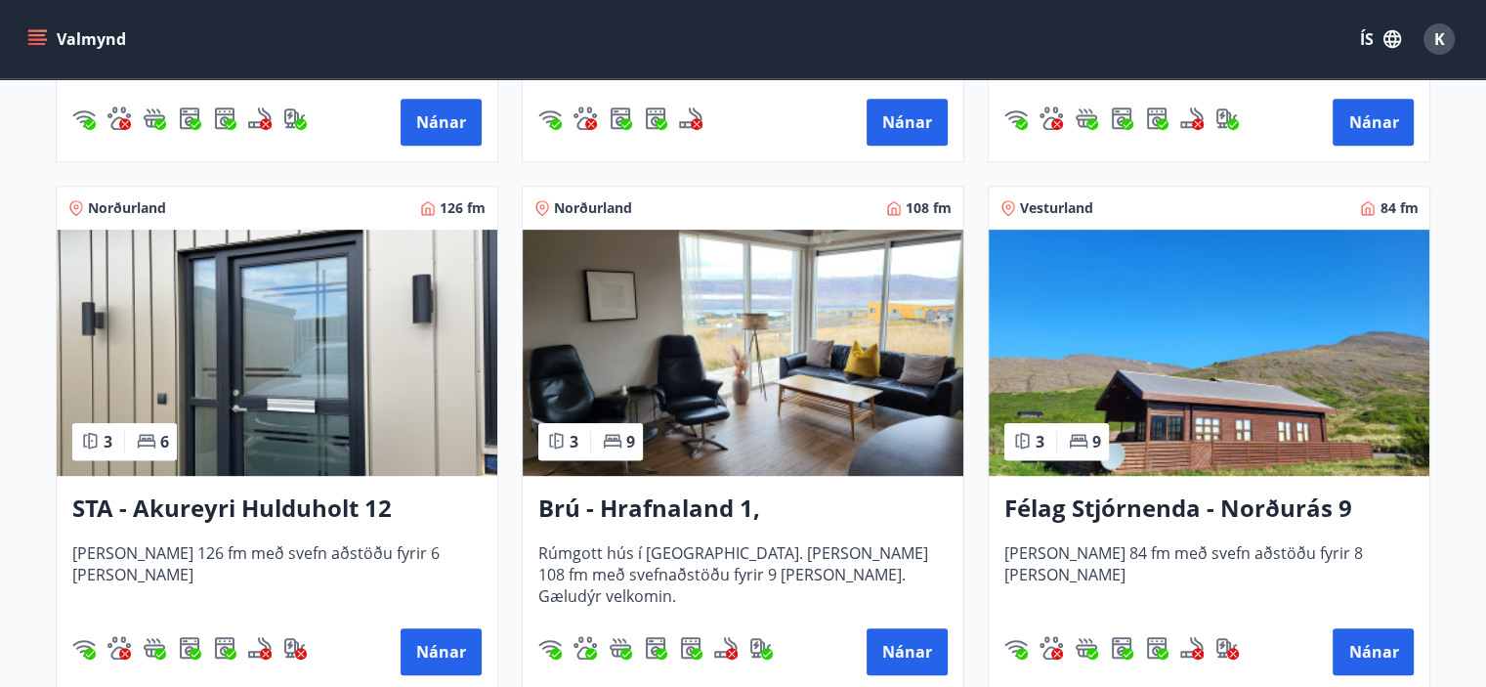
click at [333, 348] on img at bounding box center [277, 353] width 441 height 246
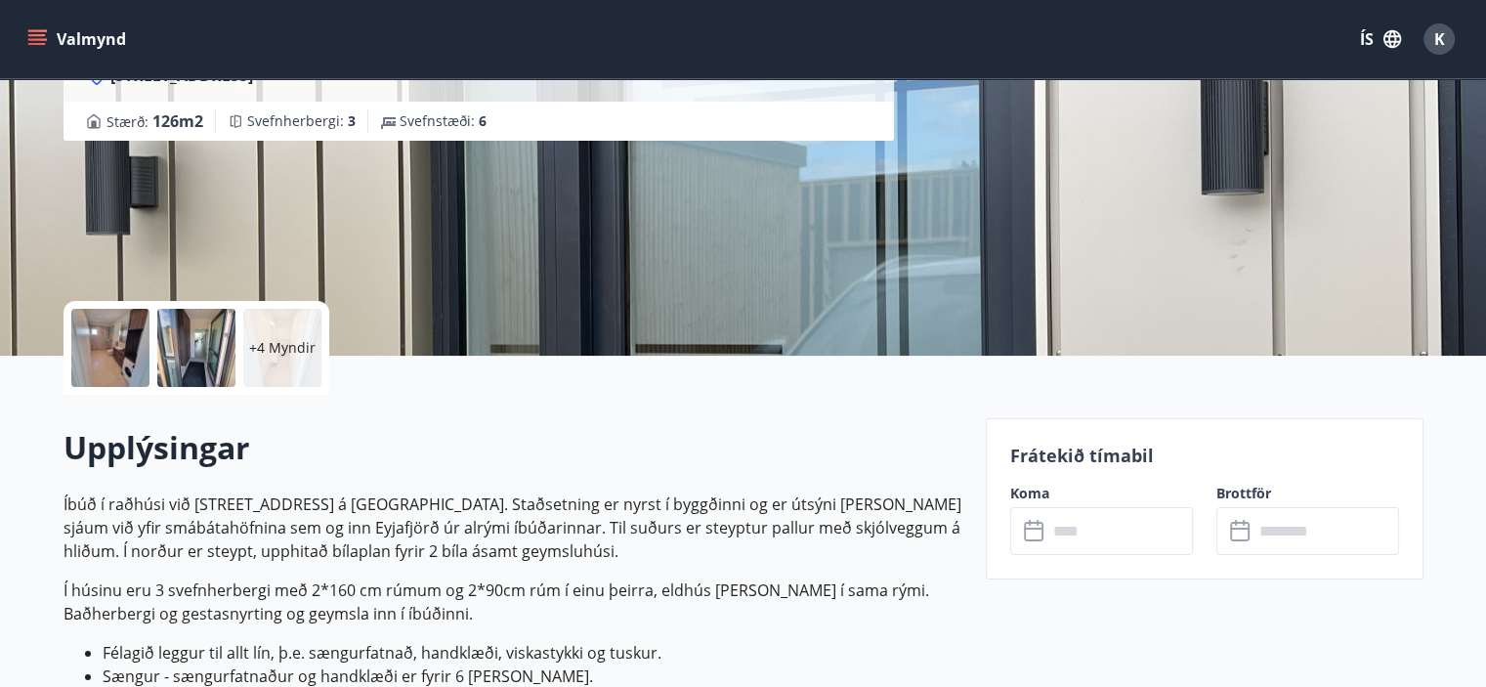
scroll to position [484, 0]
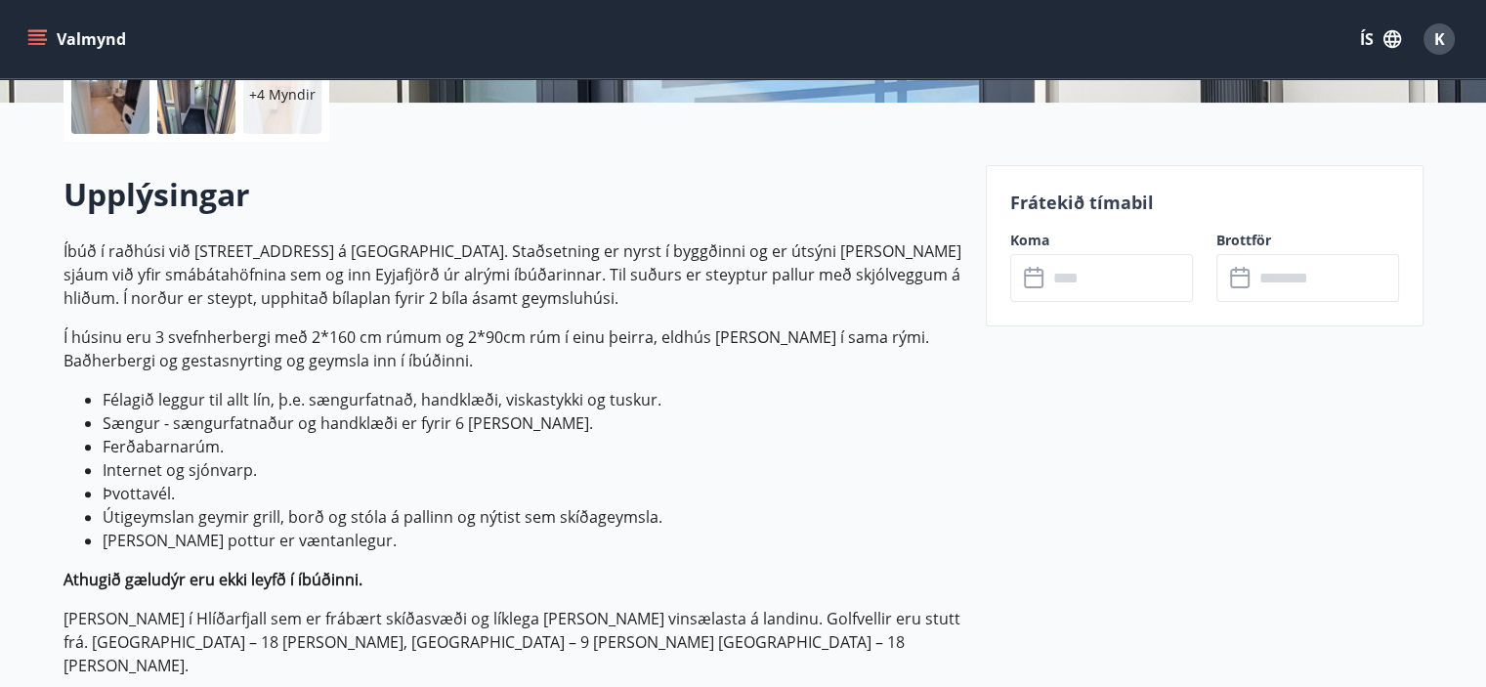
click at [1043, 277] on icon at bounding box center [1035, 278] width 23 height 23
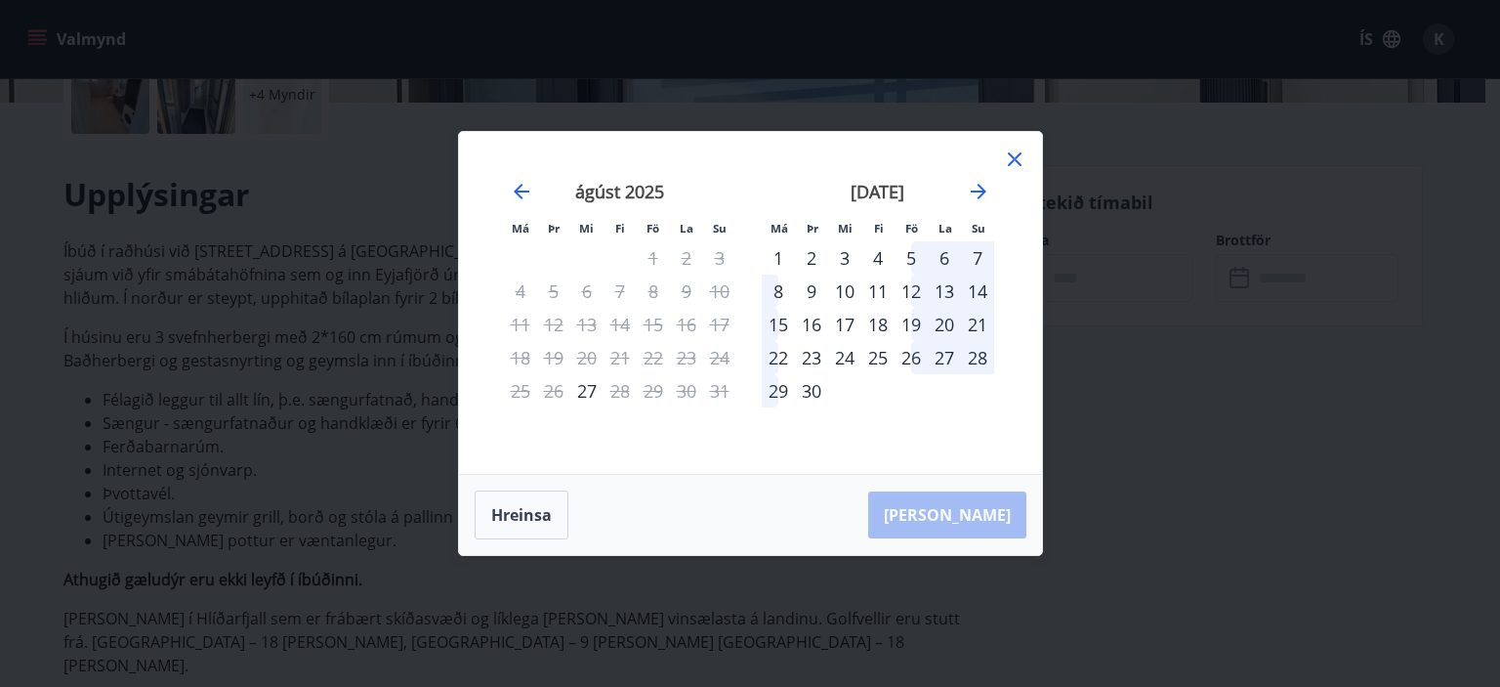
click at [1010, 165] on icon at bounding box center [1014, 158] width 23 height 23
